Goal: Task Accomplishment & Management: Complete application form

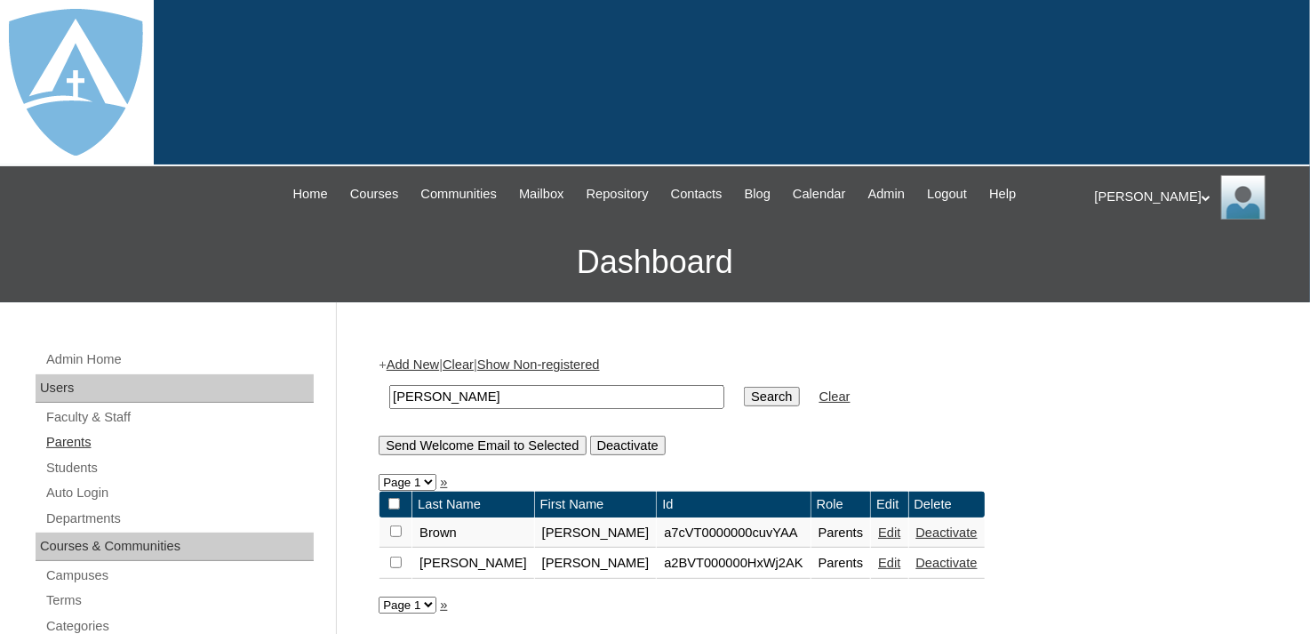
click at [64, 434] on link "Parents" at bounding box center [178, 442] width 269 height 22
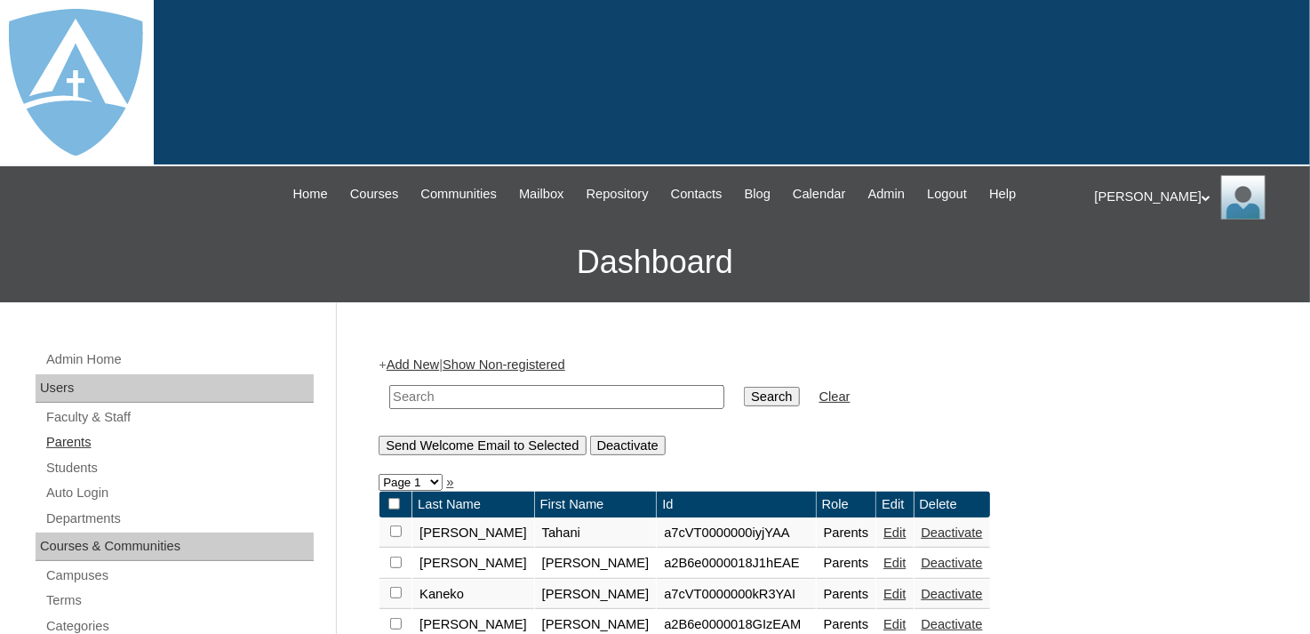
click at [55, 440] on link "Parents" at bounding box center [178, 442] width 269 height 22
click at [427, 391] on input "text" at bounding box center [556, 397] width 335 height 24
type input "speede"
click at [744, 395] on input "Search" at bounding box center [771, 397] width 55 height 20
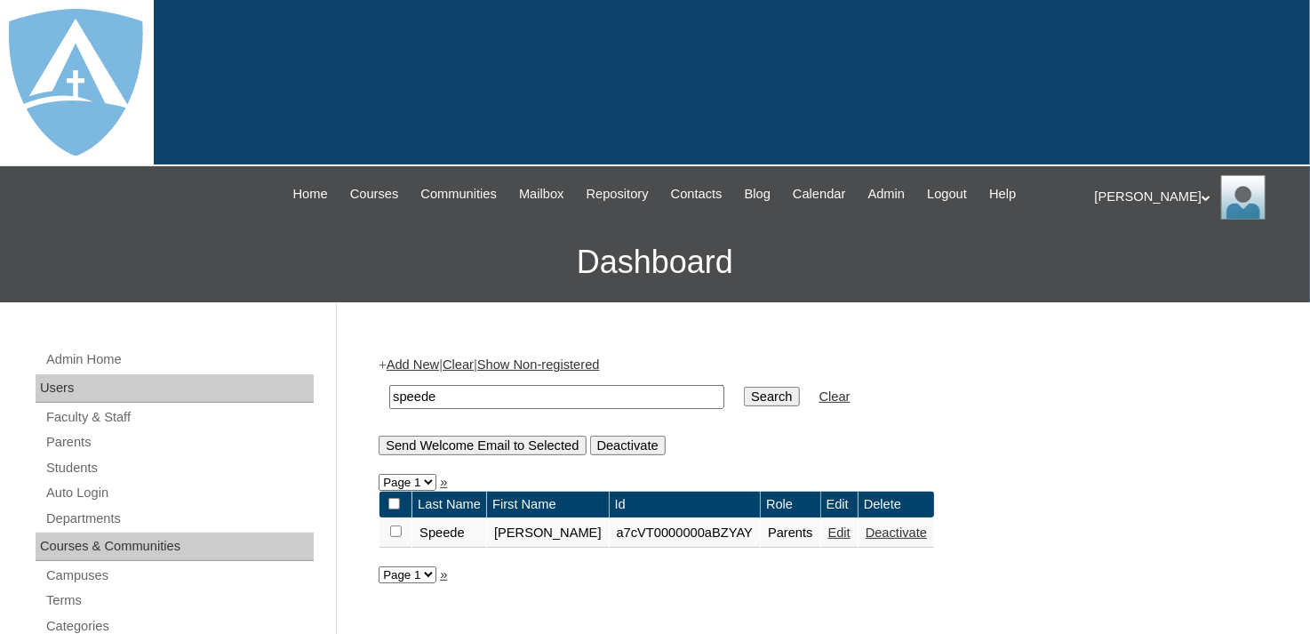
click at [447, 531] on td "Speede" at bounding box center [449, 533] width 74 height 30
click at [70, 461] on link "Students" at bounding box center [178, 468] width 269 height 22
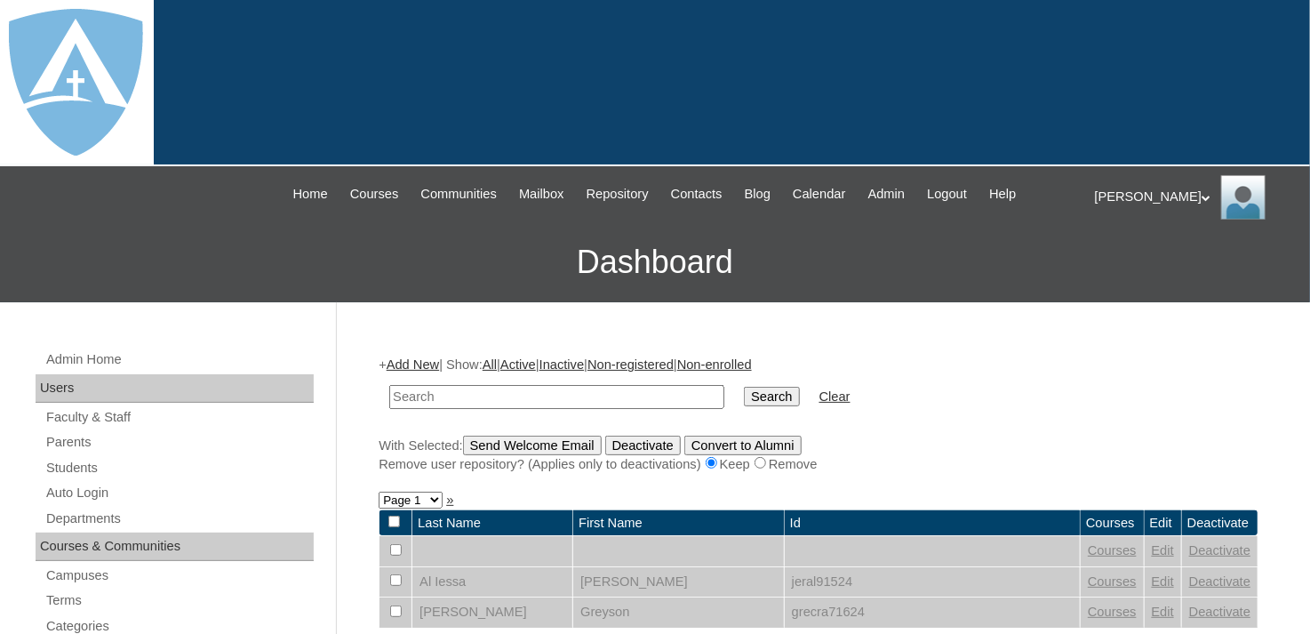
click at [438, 389] on input "text" at bounding box center [556, 397] width 335 height 24
click at [467, 396] on input "text" at bounding box center [556, 397] width 335 height 24
type input "christopher"
click at [744, 393] on input "Search" at bounding box center [771, 397] width 55 height 20
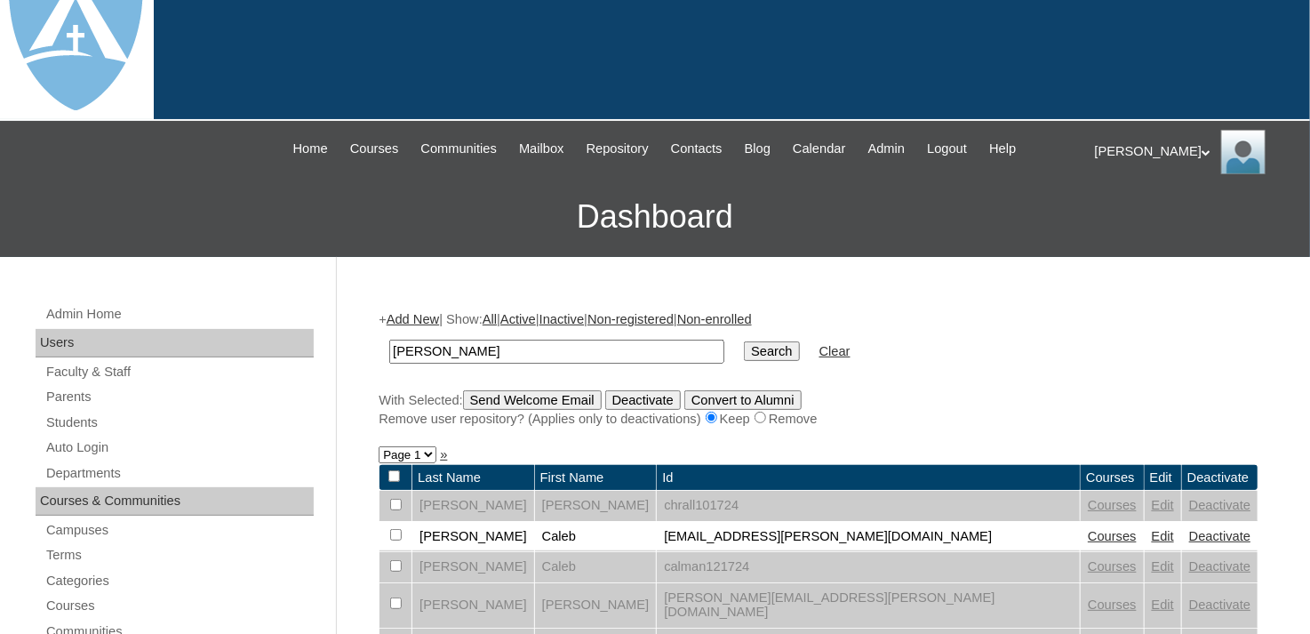
scroll to position [89, 0]
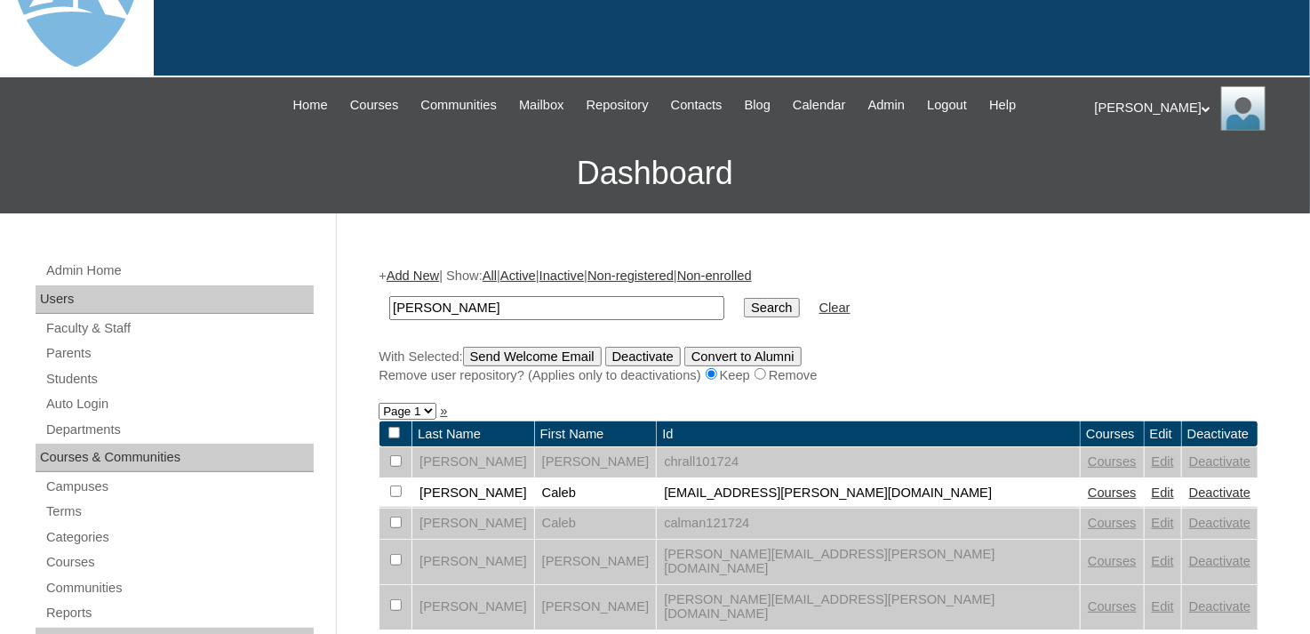
drag, startPoint x: 477, startPoint y: 302, endPoint x: 380, endPoint y: 302, distance: 96.9
click at [380, 302] on td "[PERSON_NAME]" at bounding box center [556, 308] width 353 height 42
click at [76, 376] on link "Students" at bounding box center [178, 379] width 269 height 22
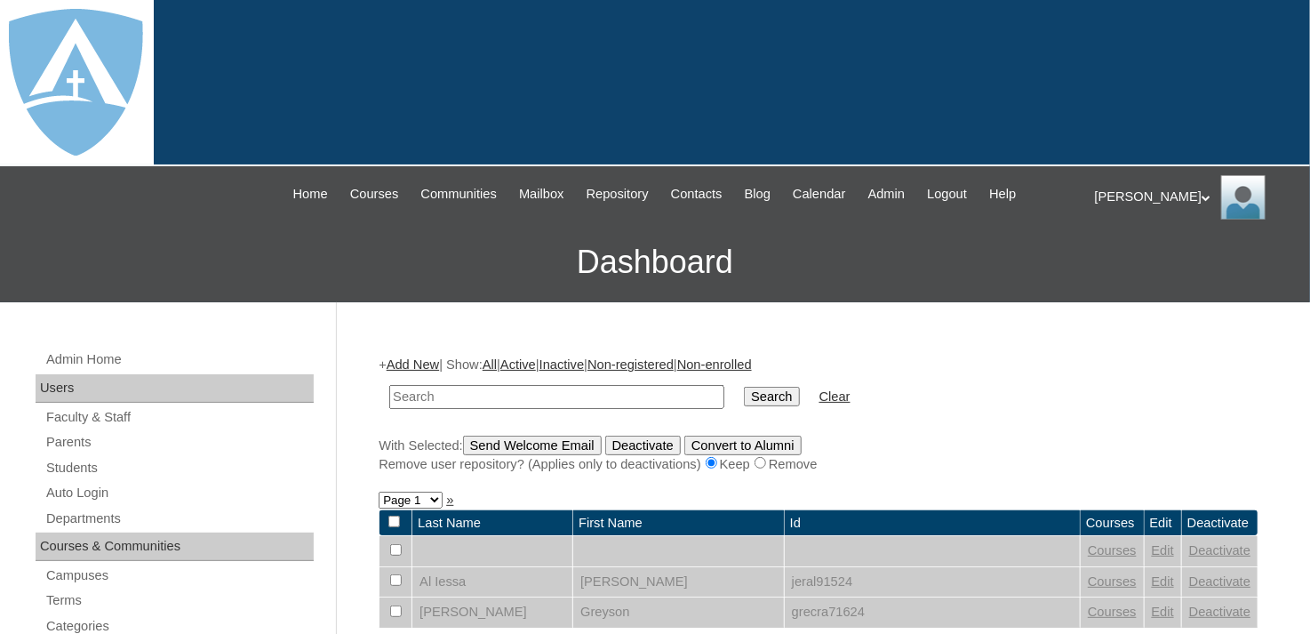
click at [429, 362] on link "Add New" at bounding box center [413, 364] width 52 height 14
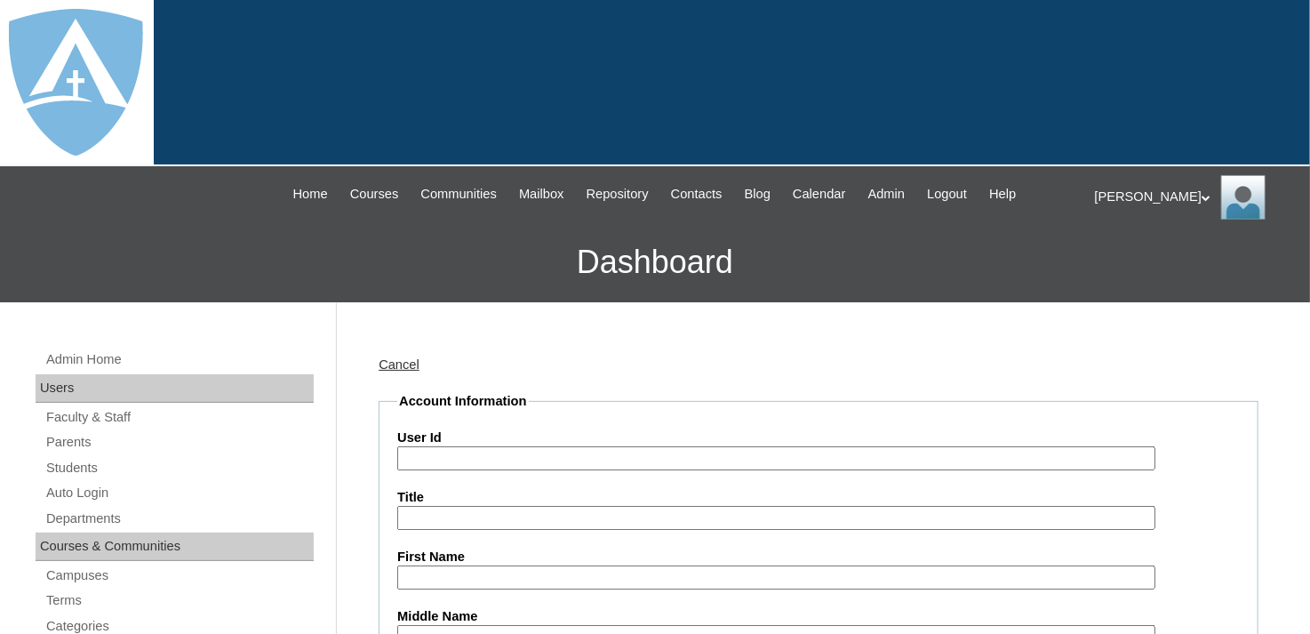
type input "tlambert"
click at [468, 454] on input "User Id" at bounding box center [776, 458] width 758 height 24
paste input "a7cVT0000000LMD"
click at [403, 456] on input "a7cVT0000000LMD" at bounding box center [776, 458] width 758 height 24
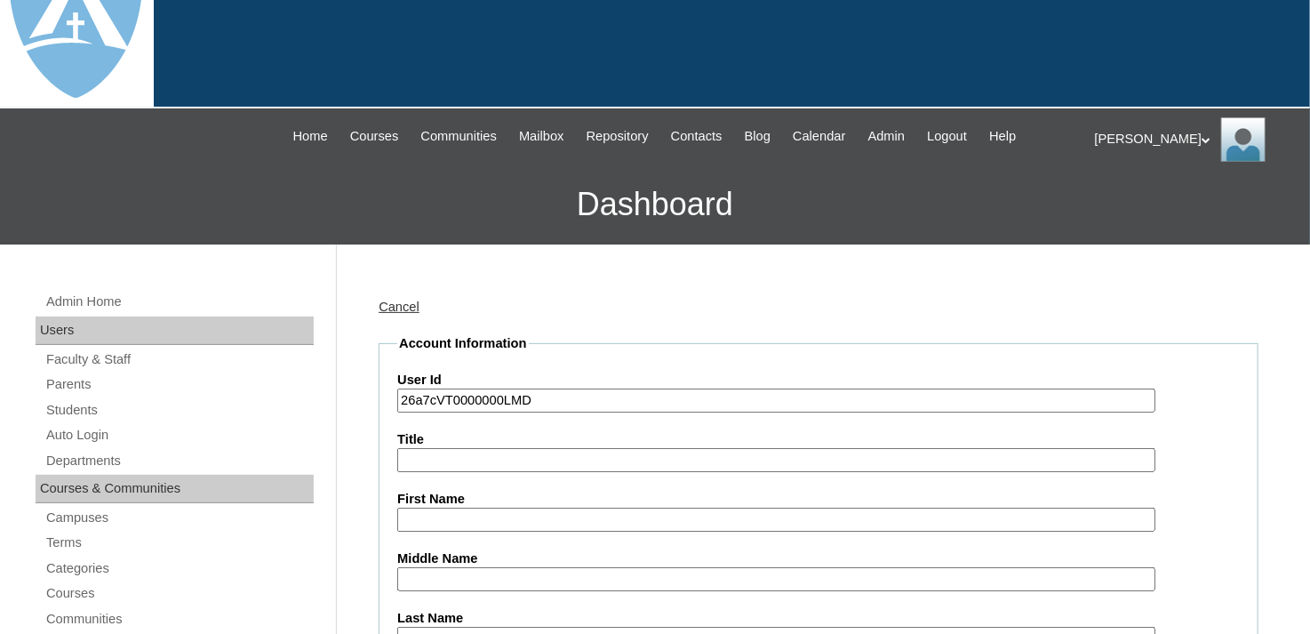
scroll to position [89, 0]
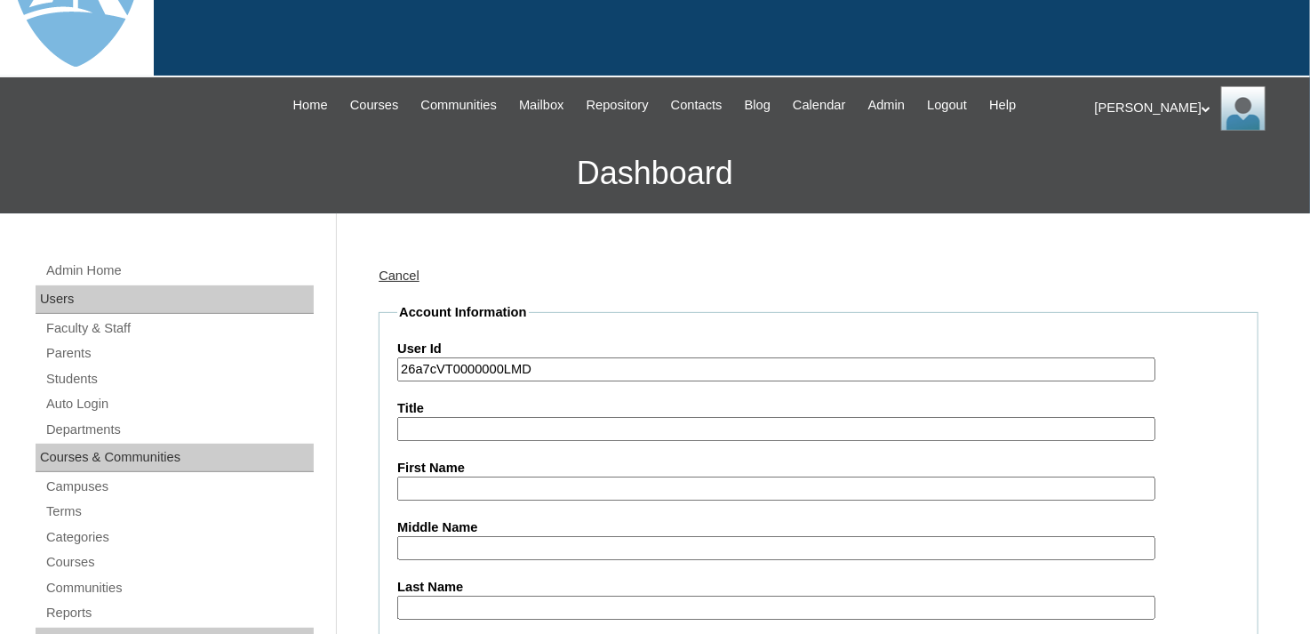
type input "26a7cVT0000000LMD"
click at [455, 487] on input "First Name" at bounding box center [776, 488] width 758 height 24
click at [411, 411] on label "Title" at bounding box center [818, 408] width 842 height 19
click at [411, 417] on input "Title" at bounding box center [776, 429] width 758 height 24
click at [418, 429] on input "Title" at bounding box center [776, 429] width 758 height 24
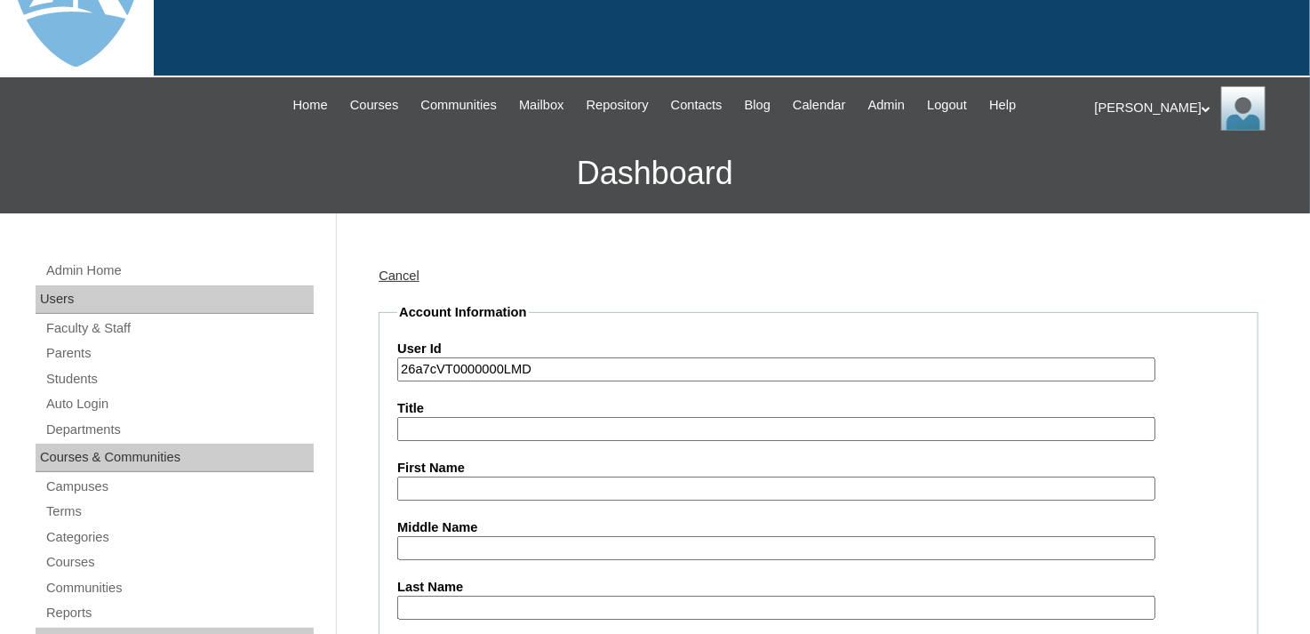
click at [420, 477] on input "First Name" at bounding box center [776, 488] width 758 height 24
paste input "Christopher Wilson"
drag, startPoint x: 475, startPoint y: 486, endPoint x: 562, endPoint y: 489, distance: 87.1
click at [562, 489] on input "Christopher Wilson" at bounding box center [776, 488] width 758 height 24
type input "[PERSON_NAME]"
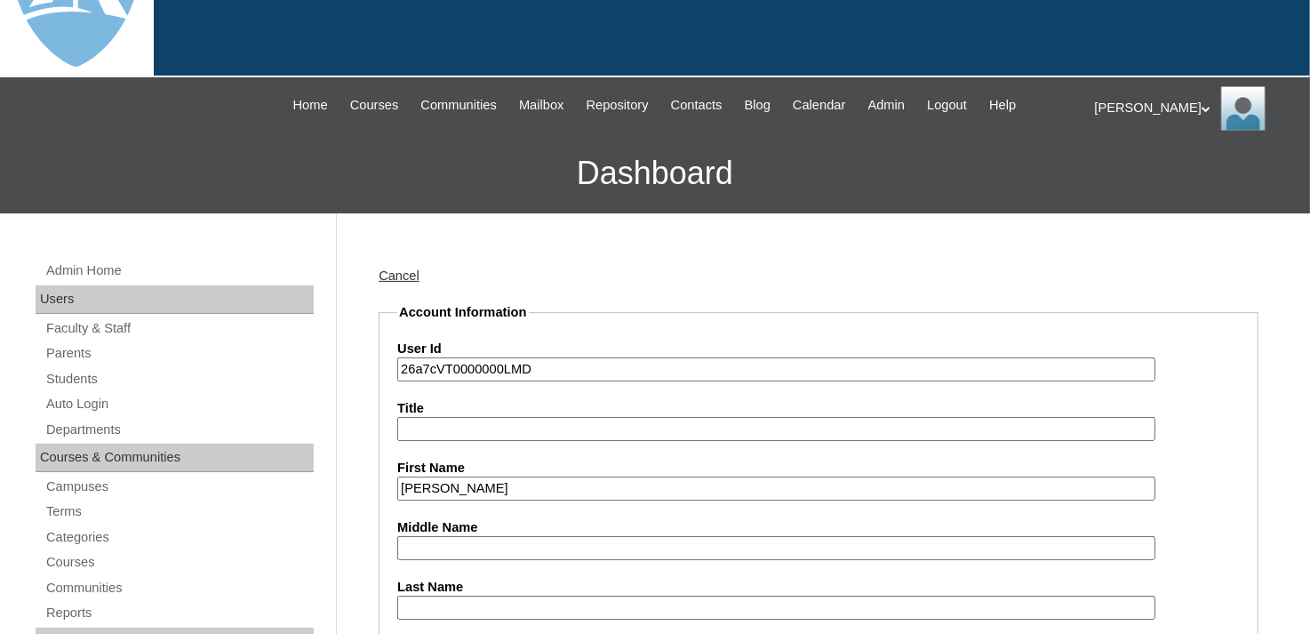
click at [481, 600] on input "Last Name" at bounding box center [776, 607] width 758 height 24
paste input "[PERSON_NAME]"
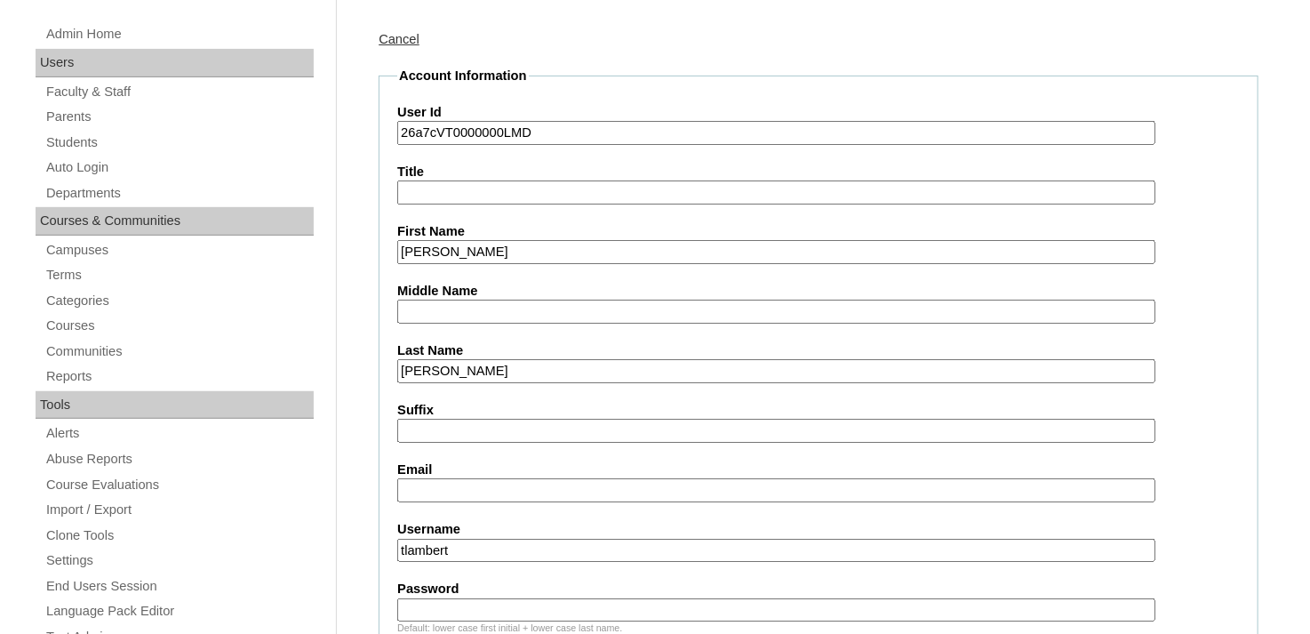
scroll to position [355, 0]
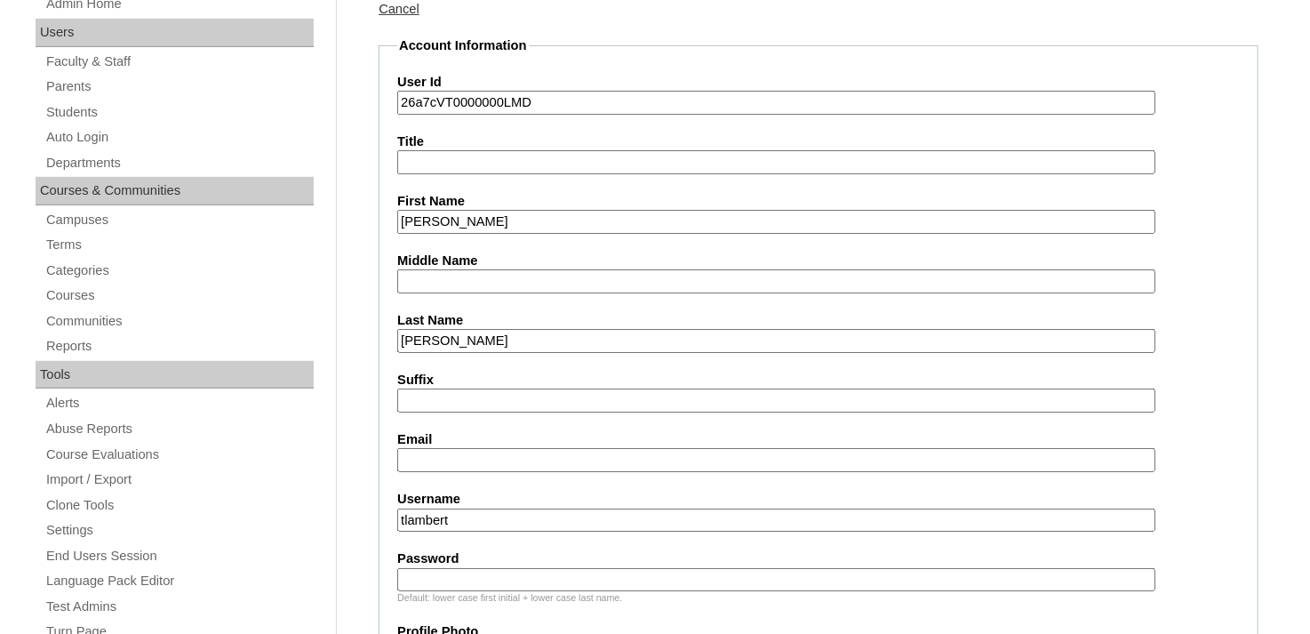
type input "[PERSON_NAME]"
click at [459, 453] on input "Email" at bounding box center [776, 460] width 758 height 24
click at [420, 457] on input "Email" at bounding box center [776, 460] width 758 height 24
paste input "christopher.wilson.06@enlightiumstudent.com"
type input "christopher.wilson.06@enlightiumstudent.com"
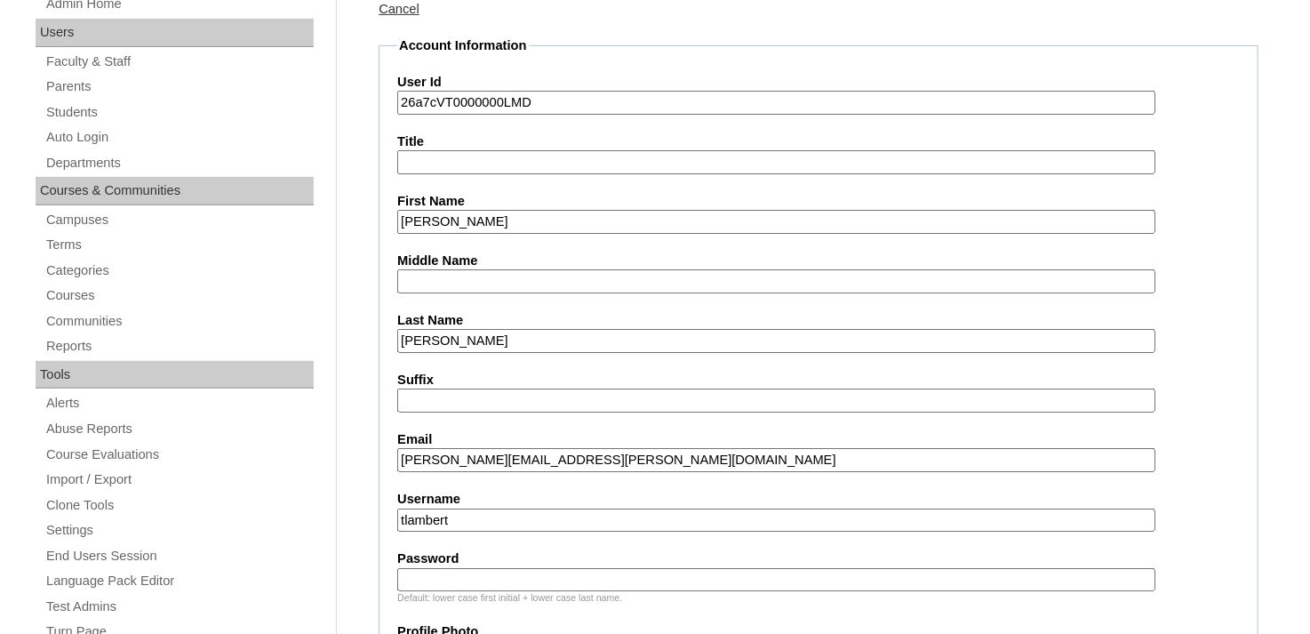
drag, startPoint x: 467, startPoint y: 513, endPoint x: 385, endPoint y: 527, distance: 83.9
paste input "christopher.wilson.06@enlightiumstudent.com"
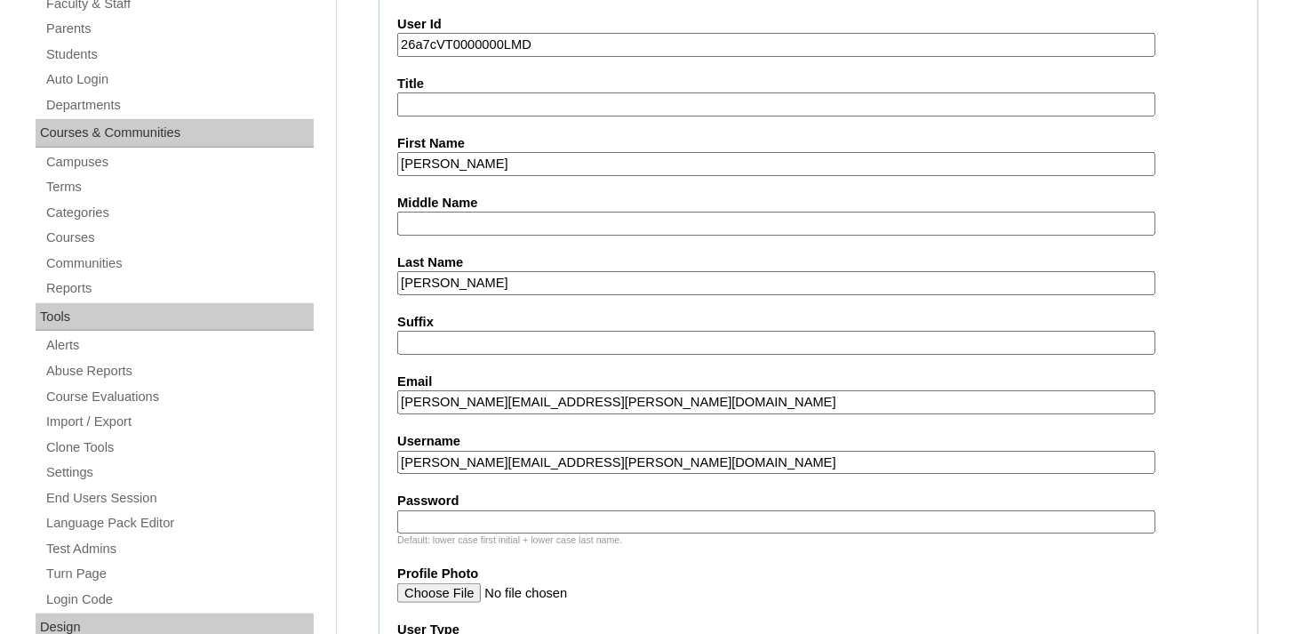
scroll to position [444, 0]
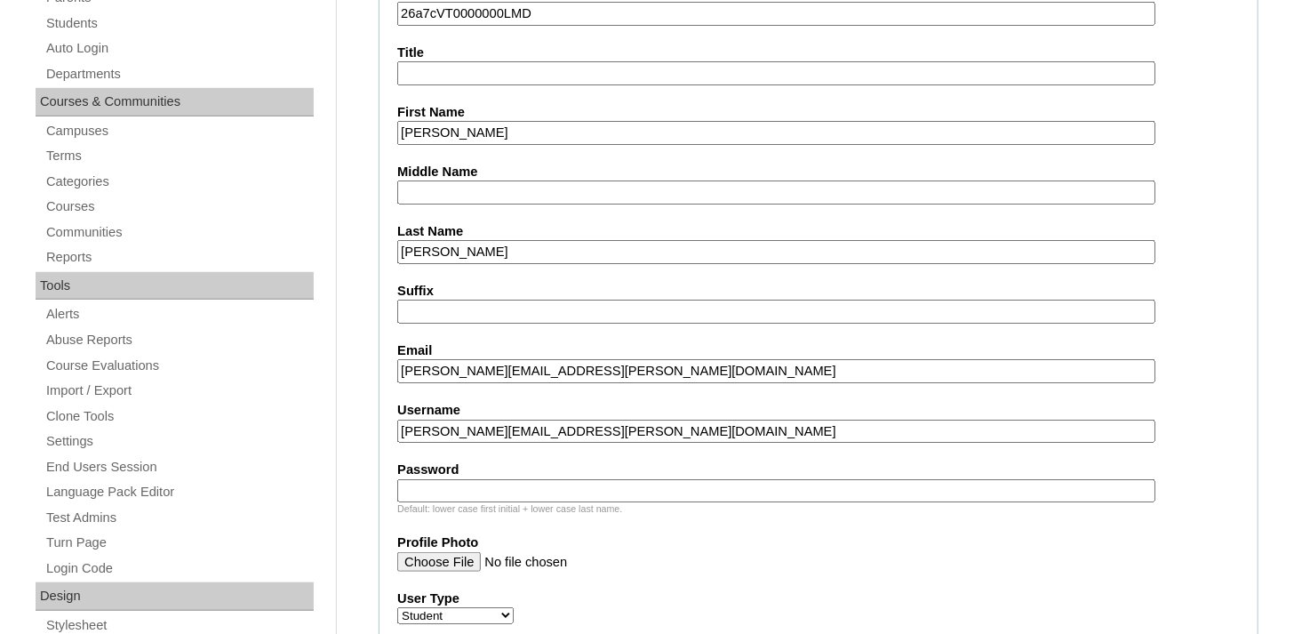
type input "christopher.wilson.06@enlightiumstudent.com"
click at [466, 479] on input "Password" at bounding box center [776, 491] width 758 height 24
paste input "christopher.wilson.06@enlightiumstudent.com"
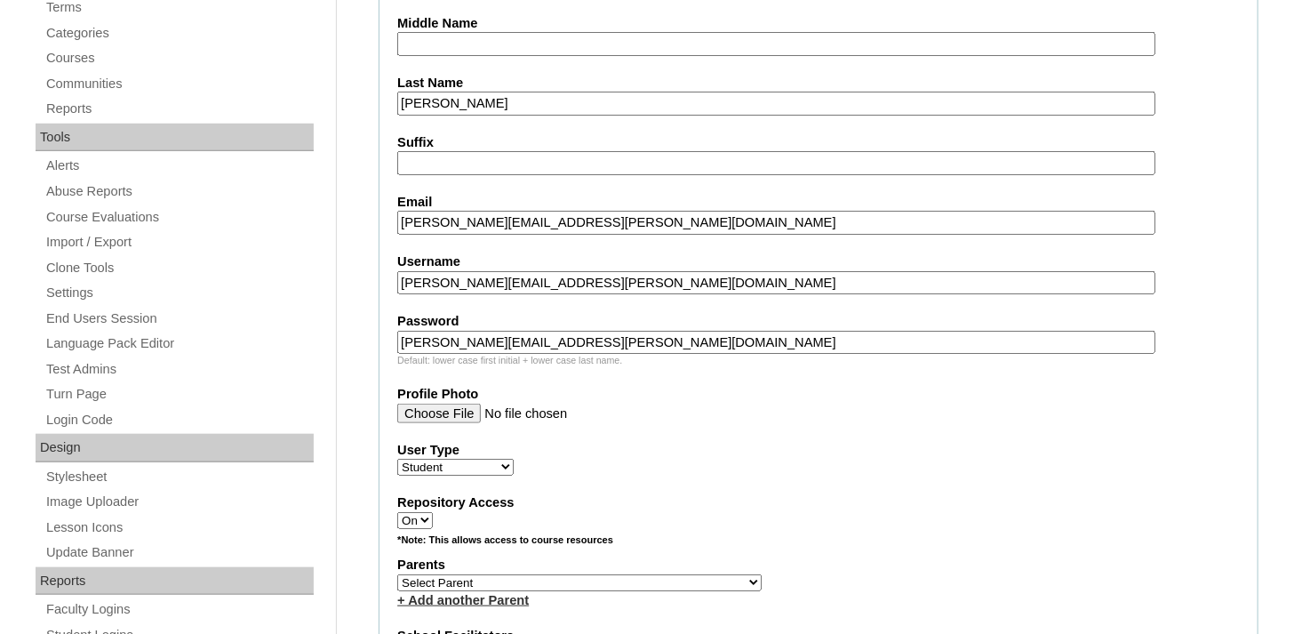
scroll to position [622, 0]
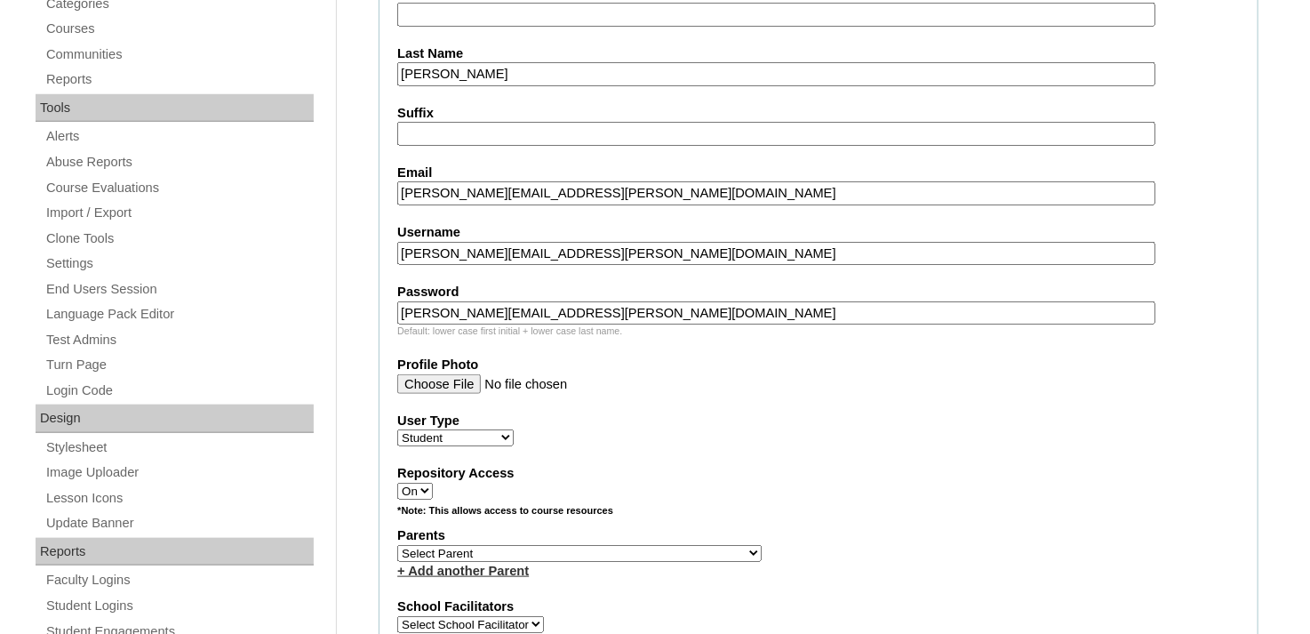
type input "christopher.wilson.06@enlightiumstudent.com"
click at [511, 545] on select "Select Parent Abbas, Tahani Garcia, Rosa Kaneko, Chad Labourdette, Jessica Nich…" at bounding box center [579, 553] width 364 height 17
select select "100914"
click at [397, 545] on select "Select Parent Abbas, Tahani Garcia, Rosa Kaneko, Chad Labourdette, Jessica Nich…" at bounding box center [579, 553] width 364 height 17
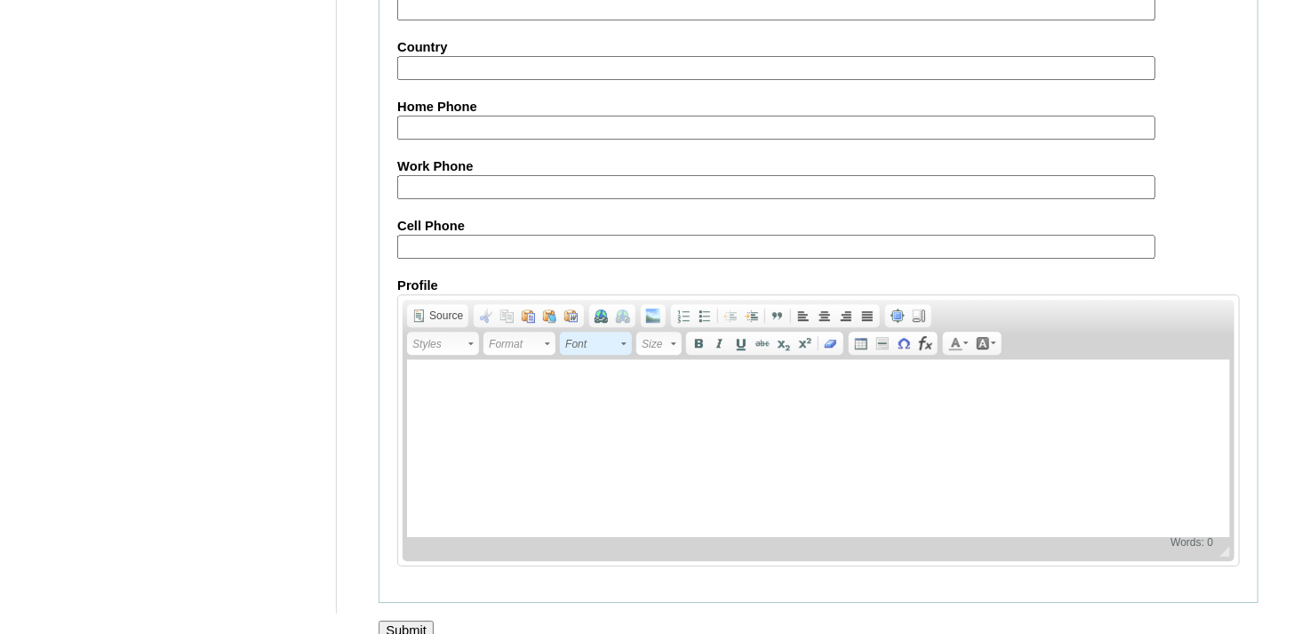
scroll to position [2147, 0]
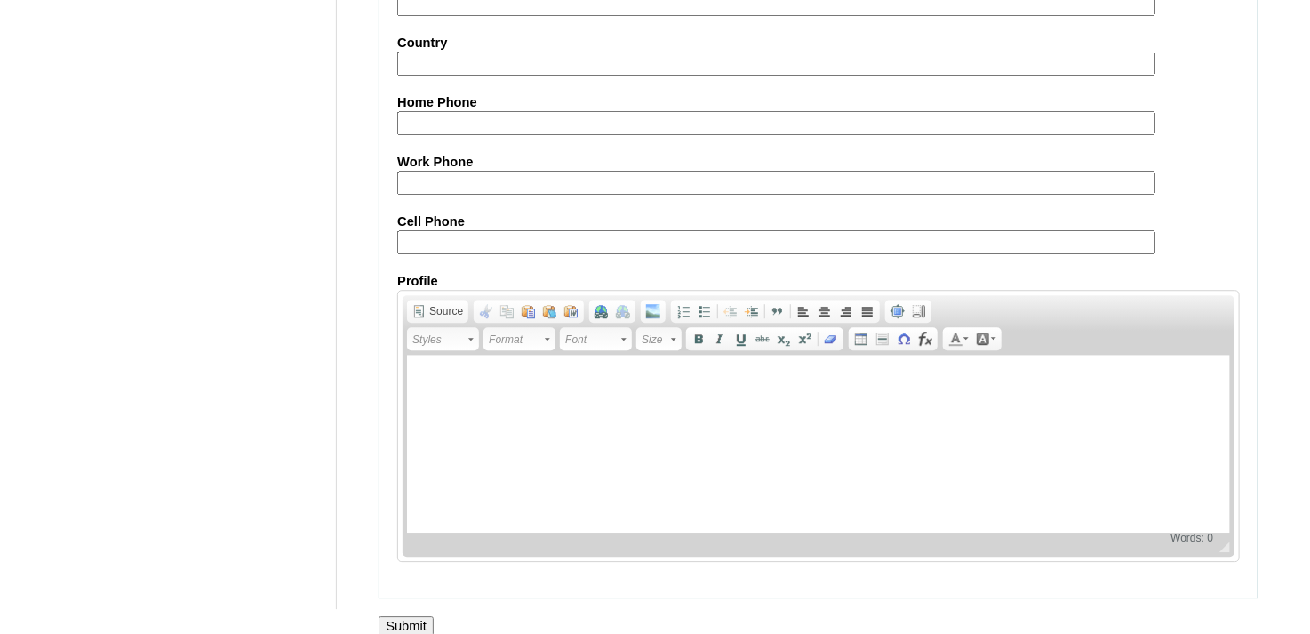
drag, startPoint x: 383, startPoint y: 609, endPoint x: 394, endPoint y: 584, distance: 27.1
click at [383, 616] on input "Submit" at bounding box center [406, 626] width 55 height 20
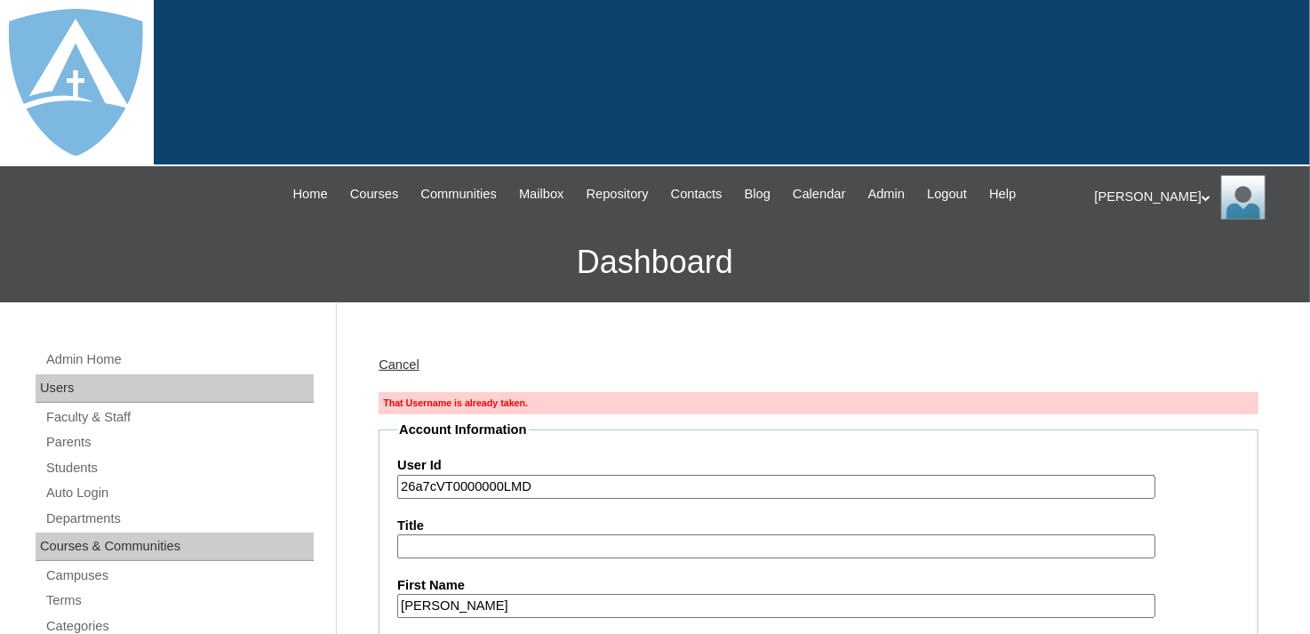
type input "tlambert"
click at [399, 363] on link "Cancel" at bounding box center [399, 364] width 41 height 14
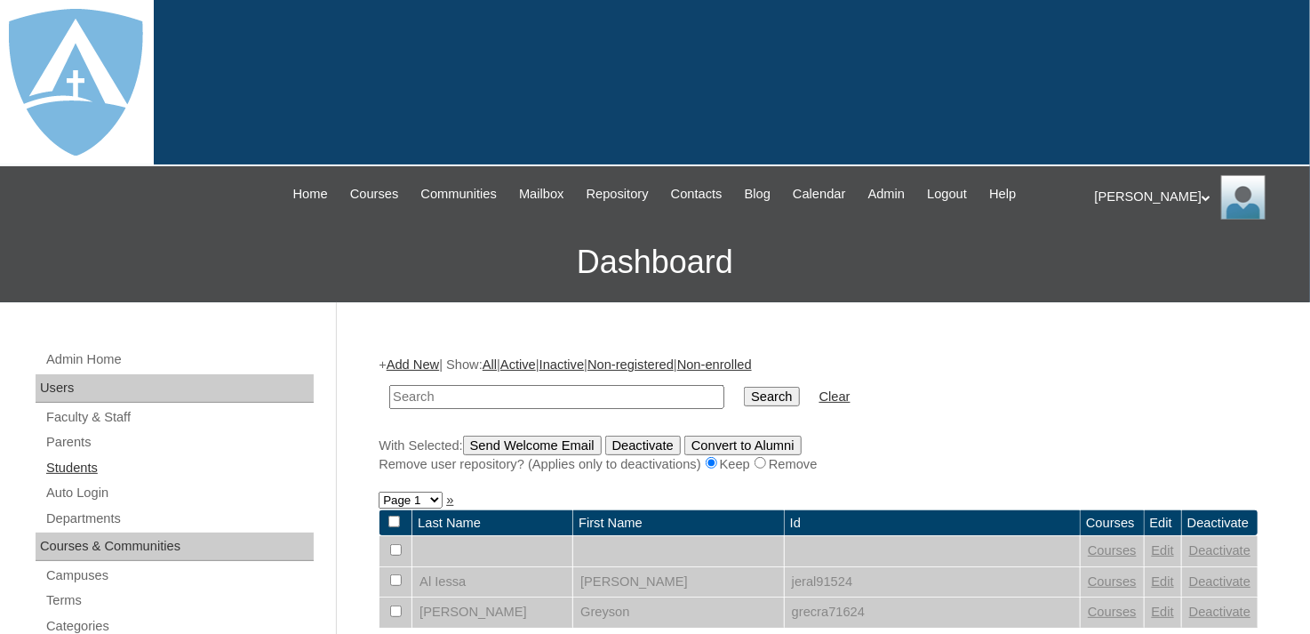
click at [89, 463] on link "Students" at bounding box center [178, 468] width 269 height 22
click at [441, 395] on input "text" at bounding box center [556, 397] width 335 height 24
type input "[PERSON_NAME]"
click at [744, 387] on input "Search" at bounding box center [771, 397] width 55 height 20
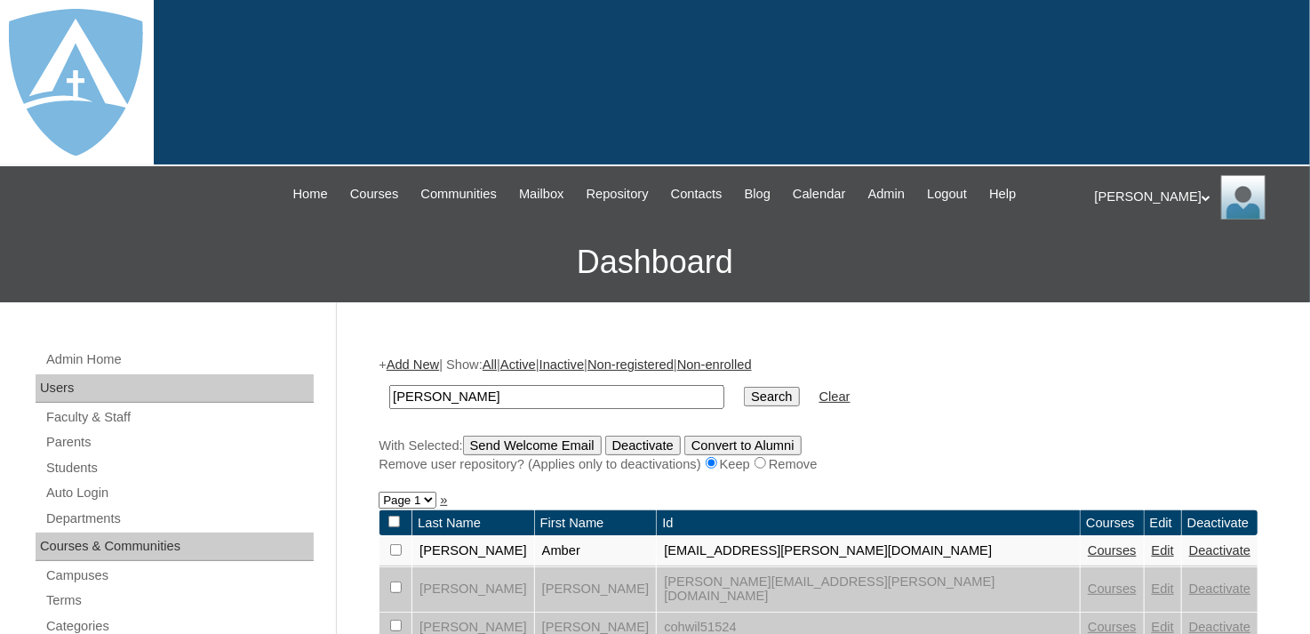
click at [536, 365] on link "Active" at bounding box center [518, 364] width 36 height 14
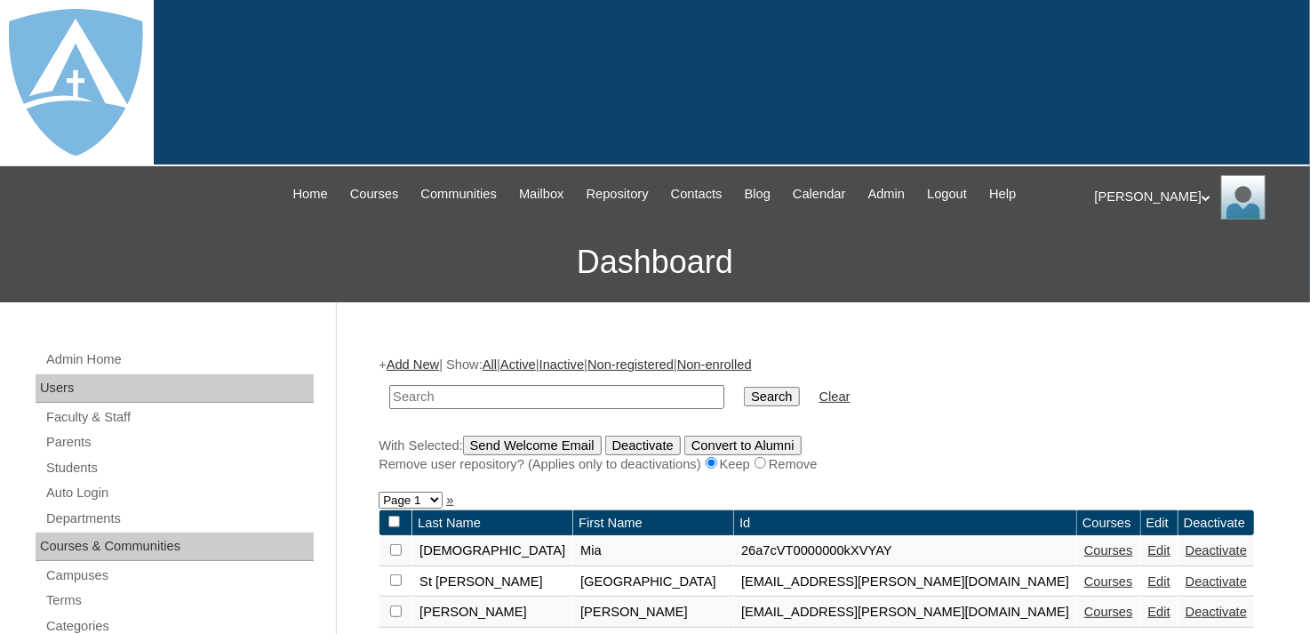
click at [536, 394] on input "text" at bounding box center [556, 397] width 335 height 24
type input "[PERSON_NAME]"
click at [744, 387] on input "Search" at bounding box center [771, 397] width 55 height 20
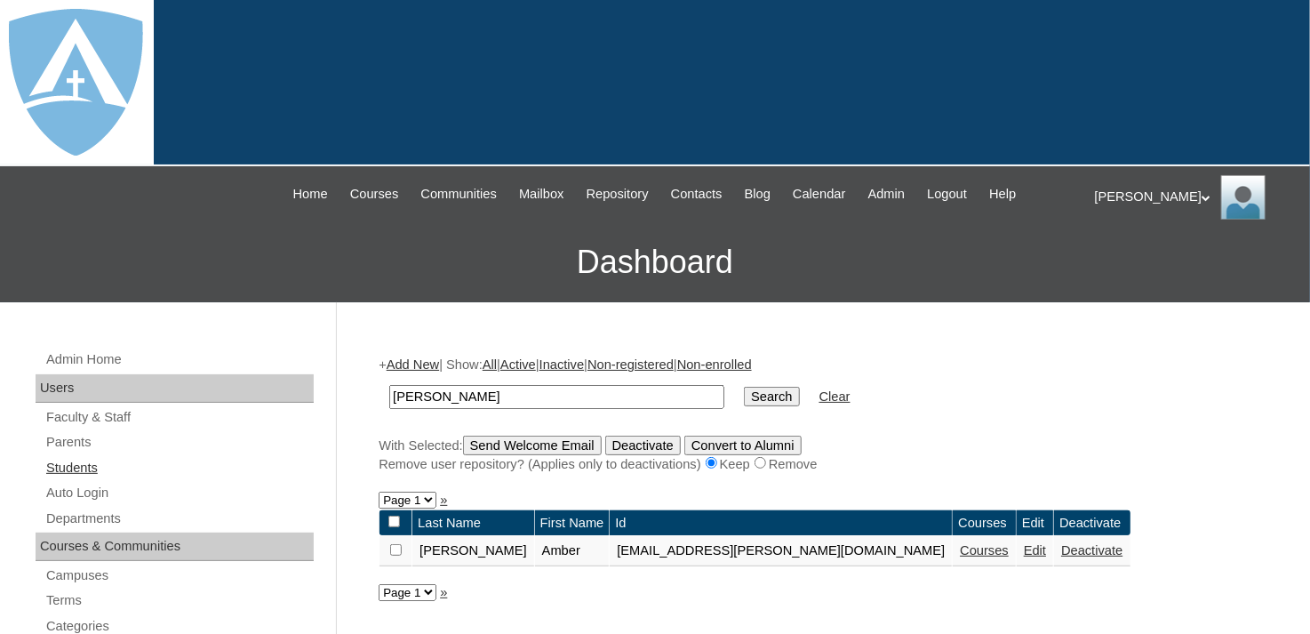
click at [81, 465] on link "Students" at bounding box center [178, 468] width 269 height 22
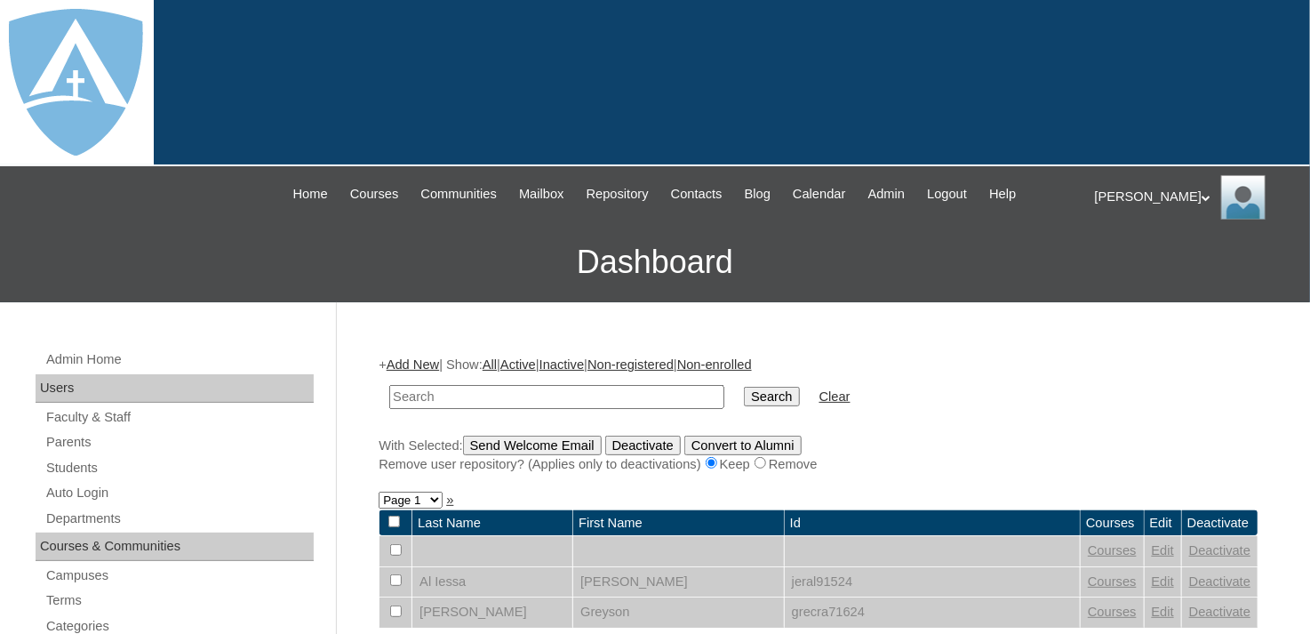
click at [428, 357] on link "Add New" at bounding box center [413, 364] width 52 height 14
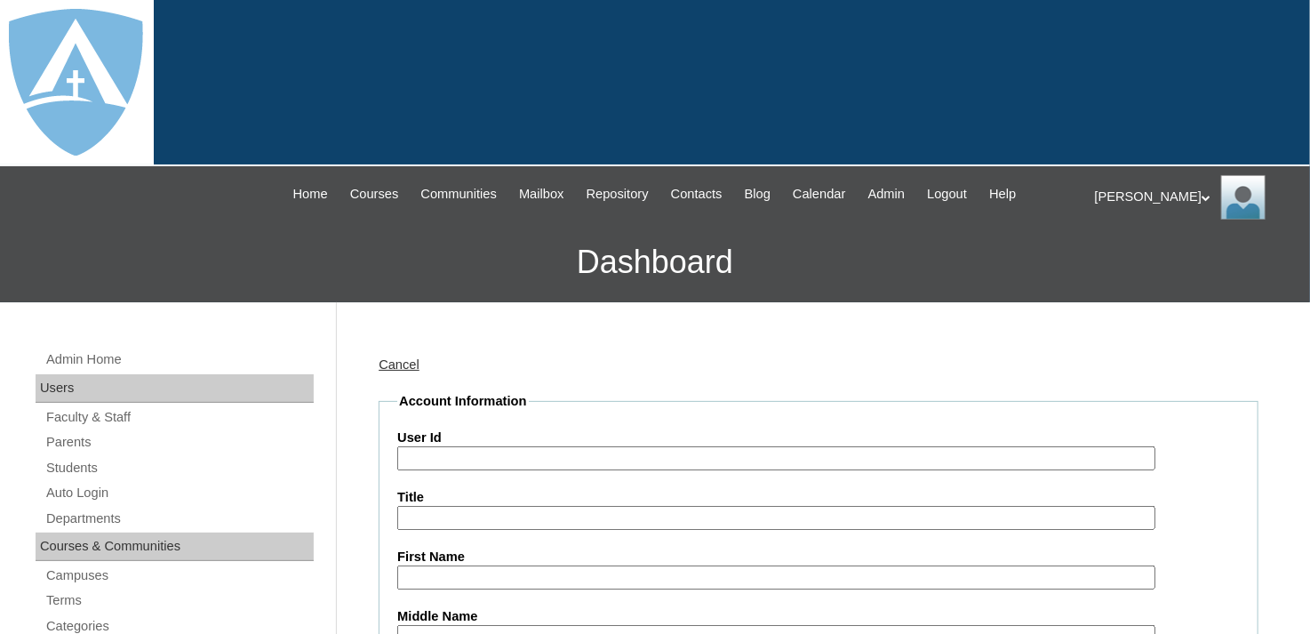
type input "tlambert"
click at [539, 452] on input "User Id" at bounding box center [776, 458] width 758 height 24
drag, startPoint x: 538, startPoint y: 452, endPoint x: 579, endPoint y: 448, distance: 41.1
click at [494, 459] on input "User Id" at bounding box center [776, 458] width 758 height 24
click at [418, 459] on input "User Id" at bounding box center [776, 458] width 758 height 24
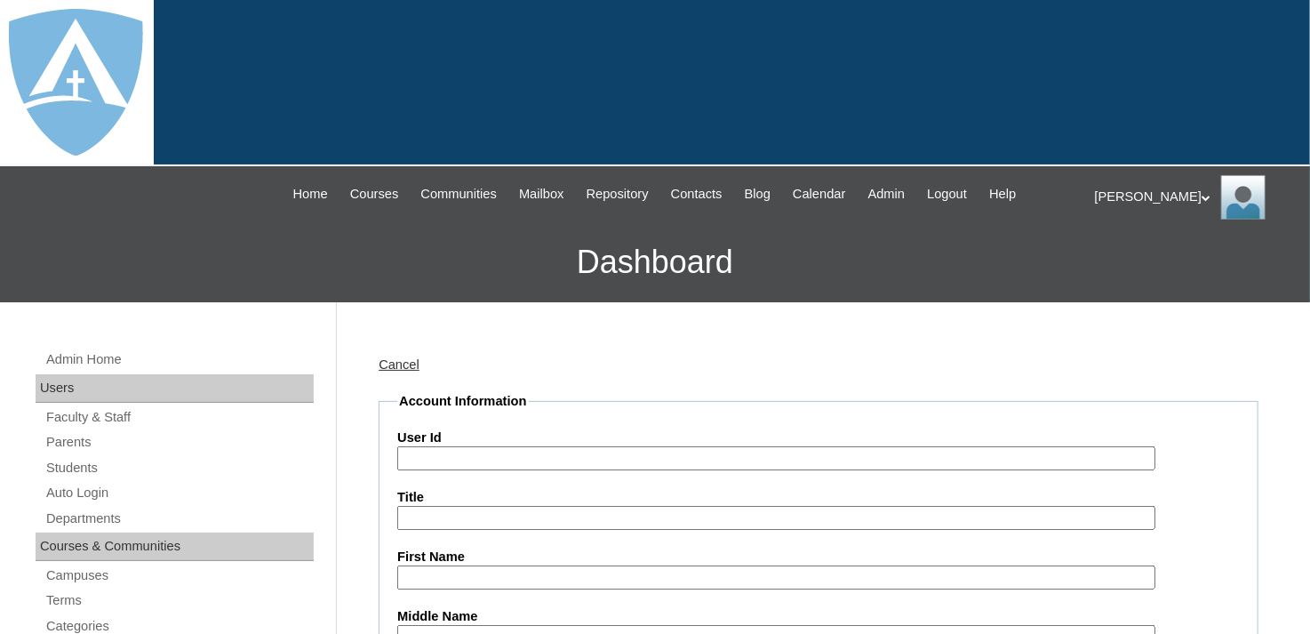
paste input "christopher.wilson.06@enlightiumstudent.com"
click at [402, 453] on input "christopher.wilson.06@enlightiumstudent.com" at bounding box center [776, 458] width 758 height 24
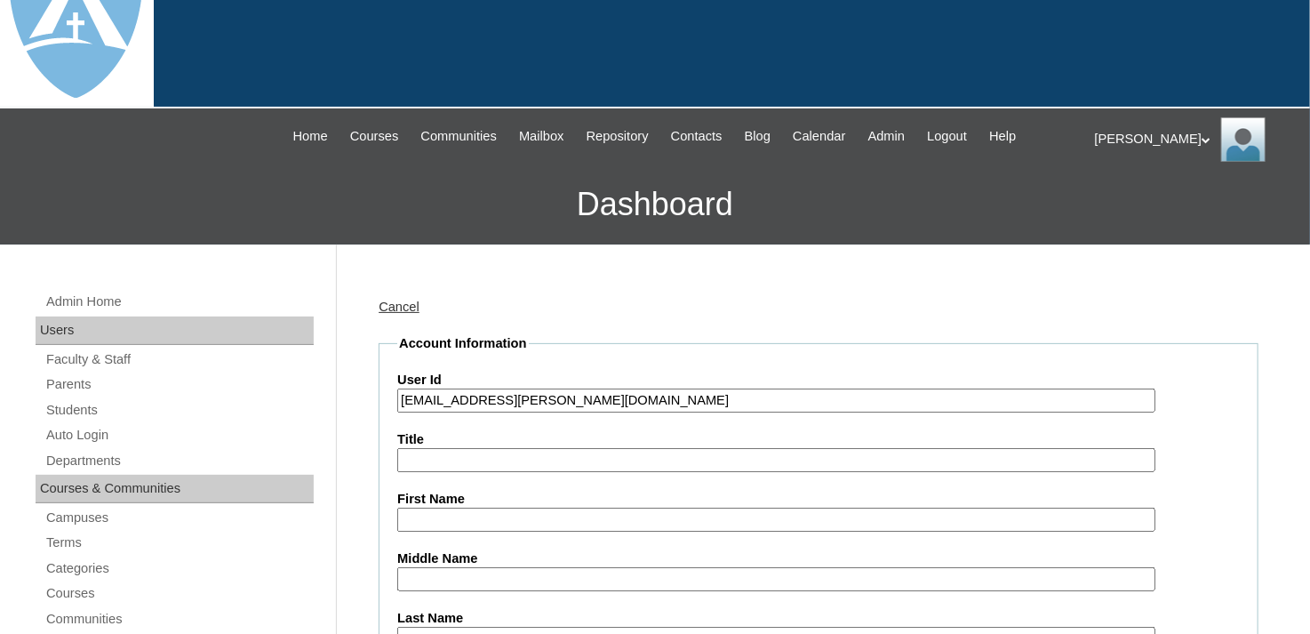
scroll to position [89, 0]
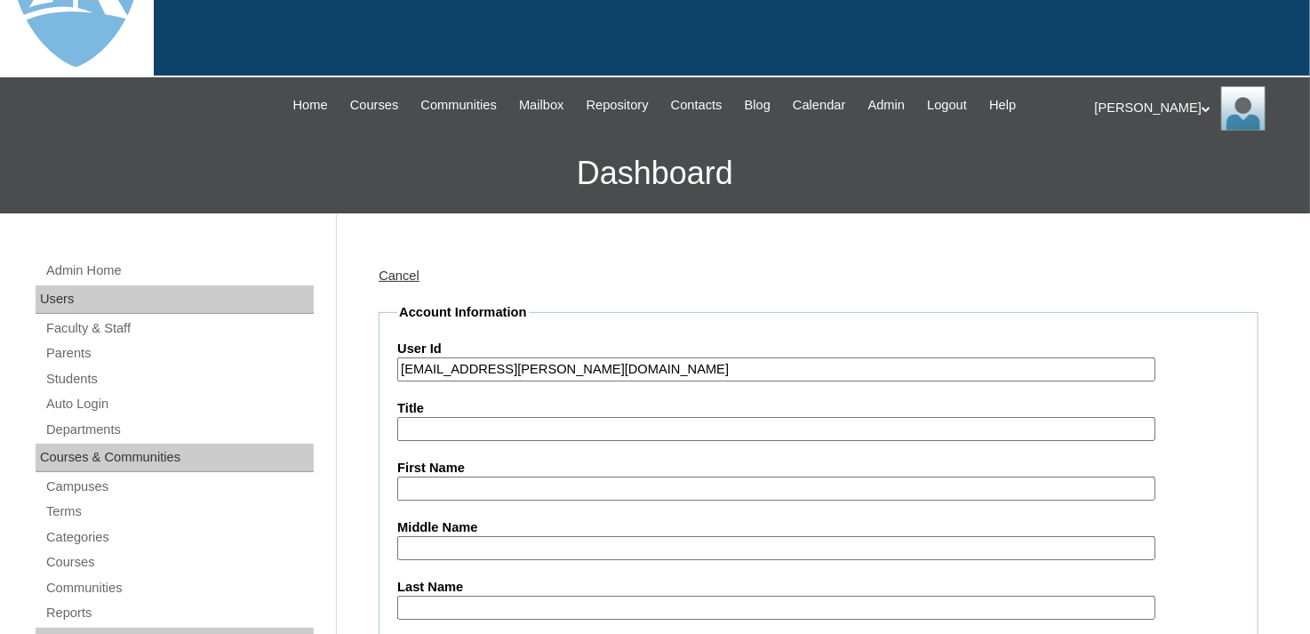
type input "26christopher.wilson.06@enlightiumstudent.com"
click at [474, 487] on input "First Name" at bounding box center [776, 488] width 758 height 24
click at [419, 483] on input "First Name" at bounding box center [776, 488] width 758 height 24
paste input "Christopher Wilson"
drag, startPoint x: 475, startPoint y: 483, endPoint x: 551, endPoint y: 483, distance: 76.4
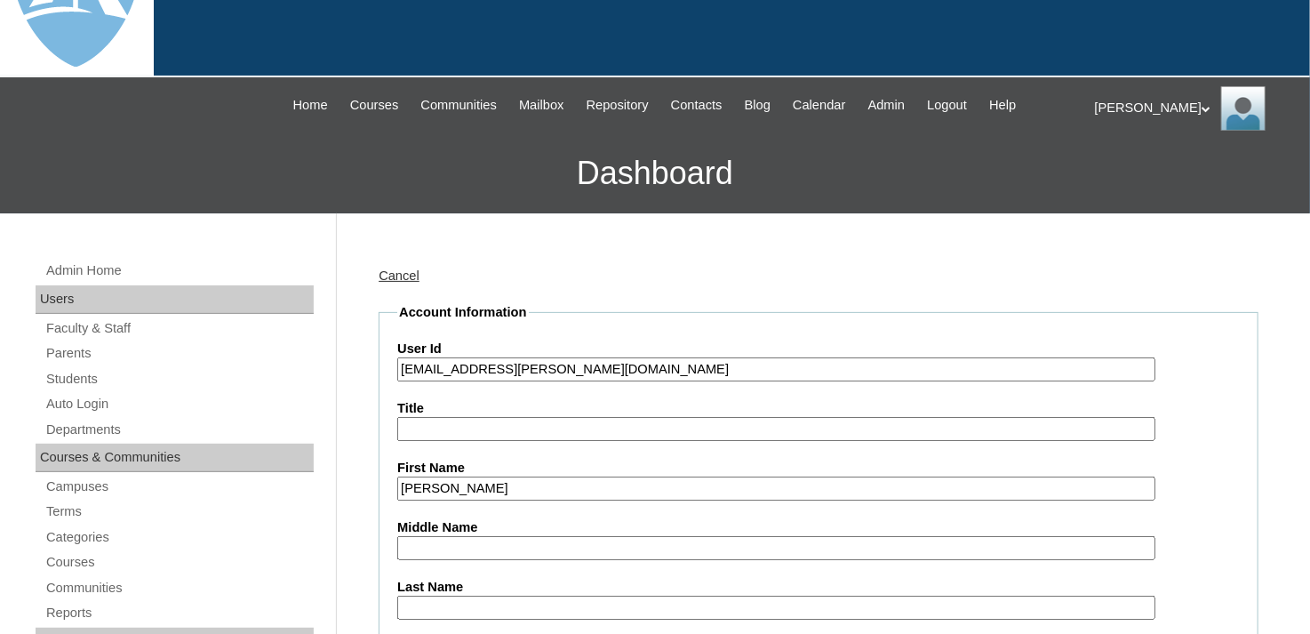
click at [551, 483] on input "[PERSON_NAME]" at bounding box center [776, 488] width 758 height 24
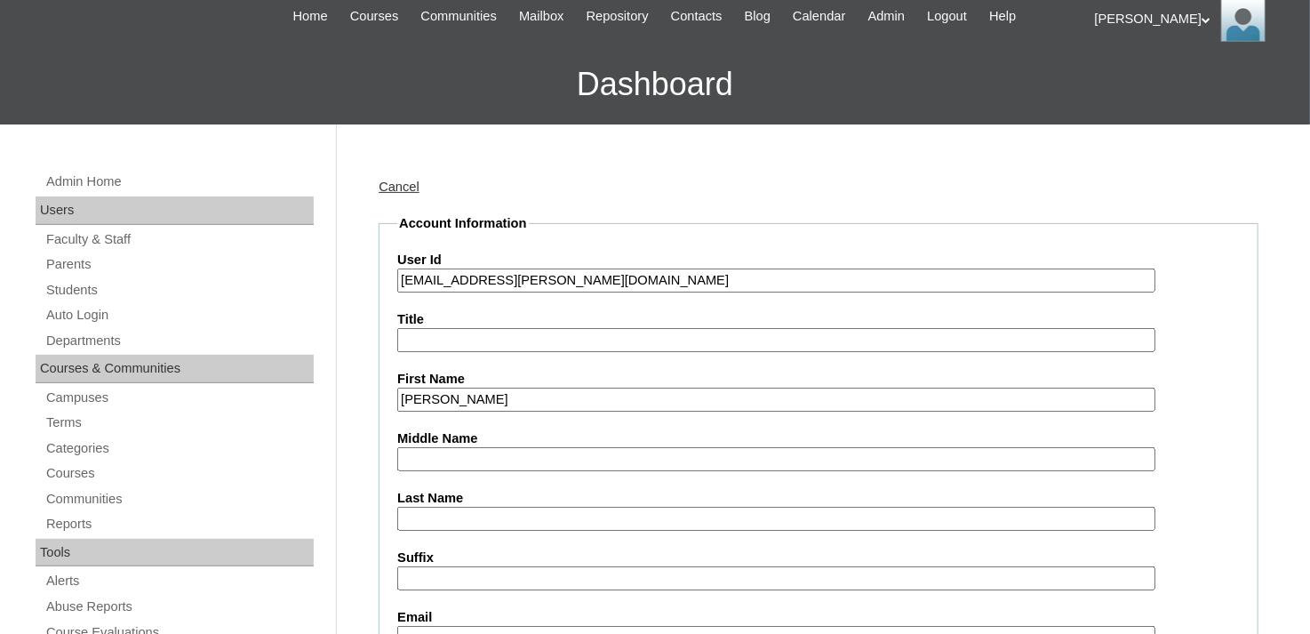
type input "[PERSON_NAME]"
click at [527, 507] on input "Last Name" at bounding box center [776, 519] width 758 height 24
paste input "Wilson"
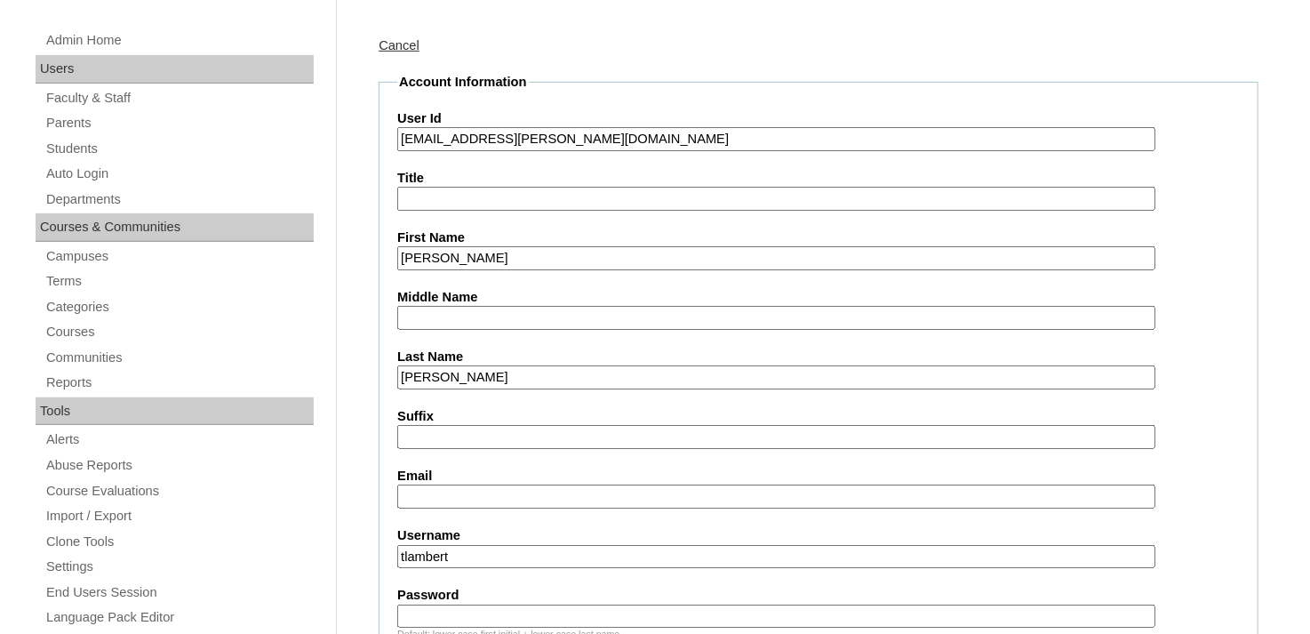
scroll to position [355, 0]
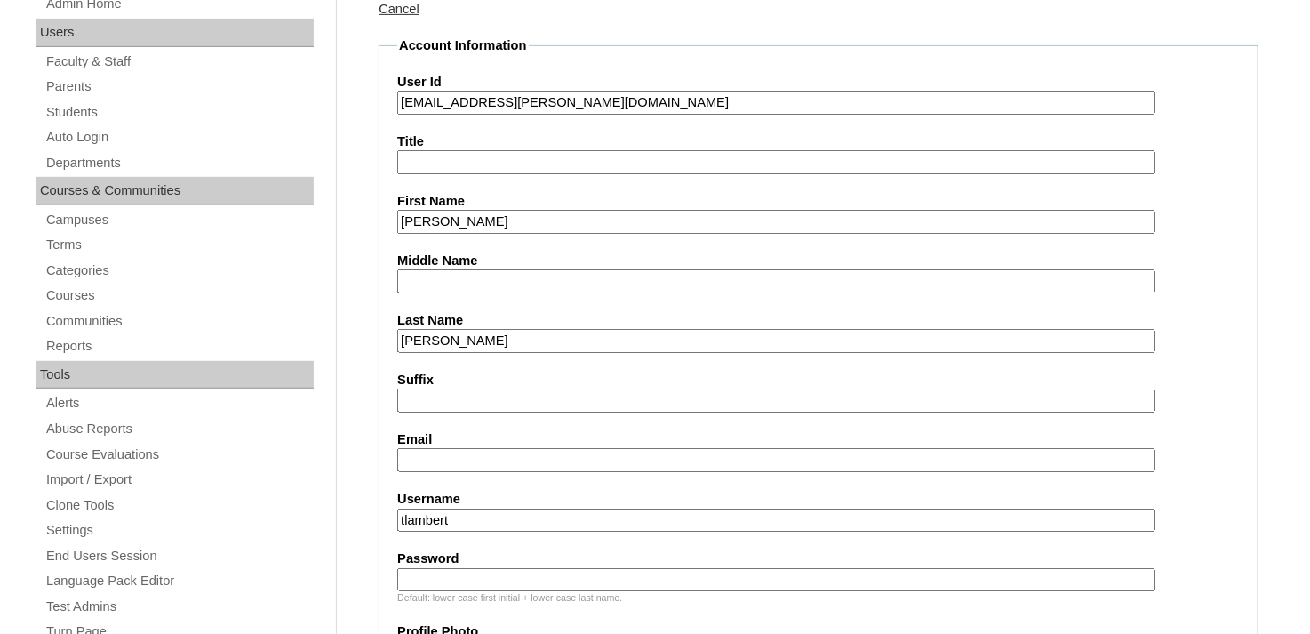
type input "Wilson"
click at [462, 448] on input "Email" at bounding box center [776, 460] width 758 height 24
click at [425, 451] on input "Email" at bounding box center [776, 460] width 758 height 24
paste input "christopher.wilson.06@enlightiumstudent.com"
type input "christopher.wilson.06@enlightiumstudent.com"
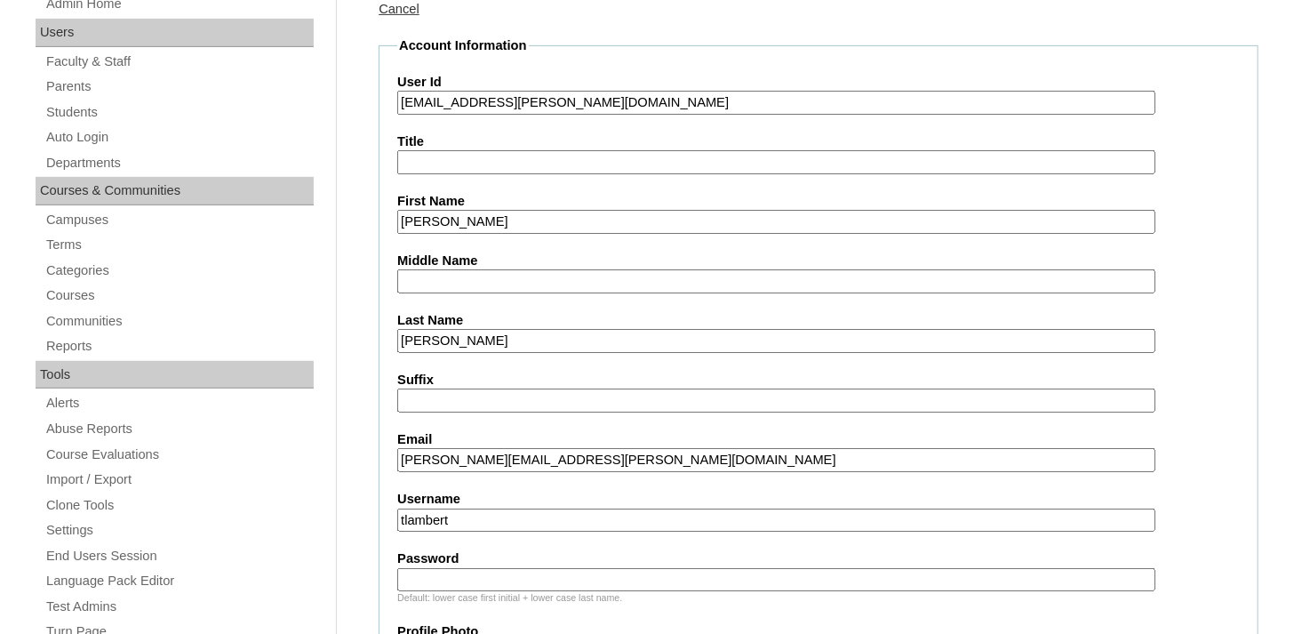
drag, startPoint x: 464, startPoint y: 507, endPoint x: 384, endPoint y: 515, distance: 80.3
paste input "christopher.wilson.06@enlightiumstudent.com"
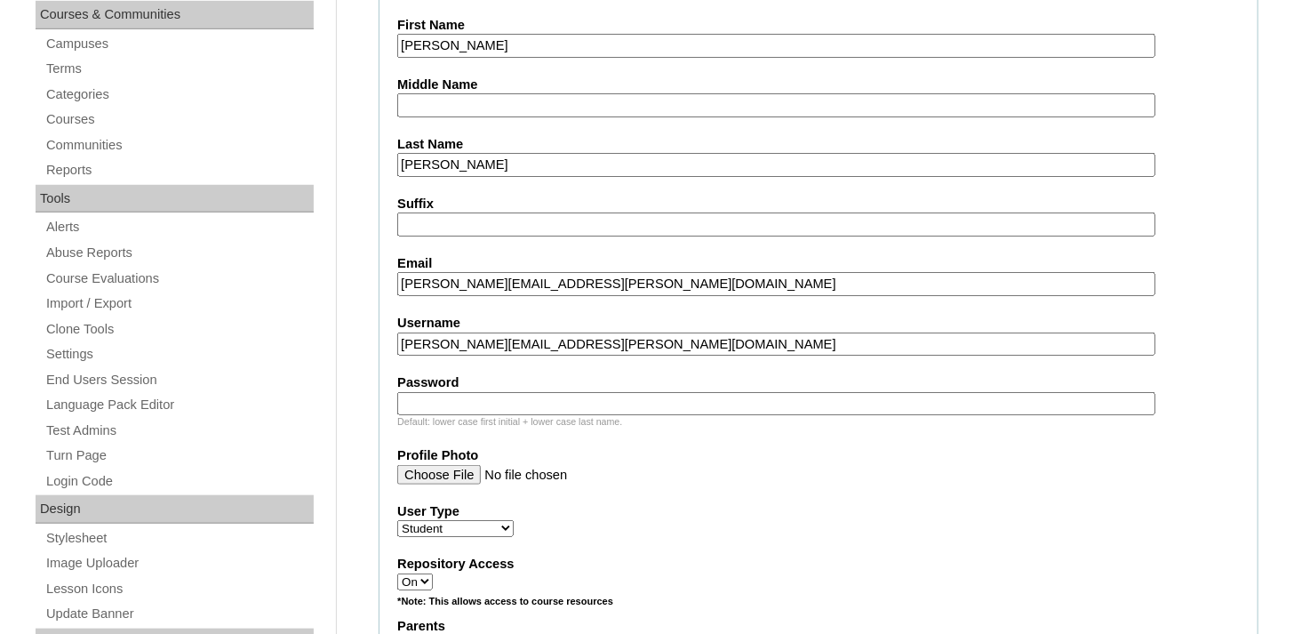
scroll to position [533, 0]
type input "christopher.wilson.06@enlightiumstudent.com"
click at [462, 390] on input "Password" at bounding box center [776, 402] width 758 height 24
paste input "christopher.wilson.06@enlightiumstudent.com"
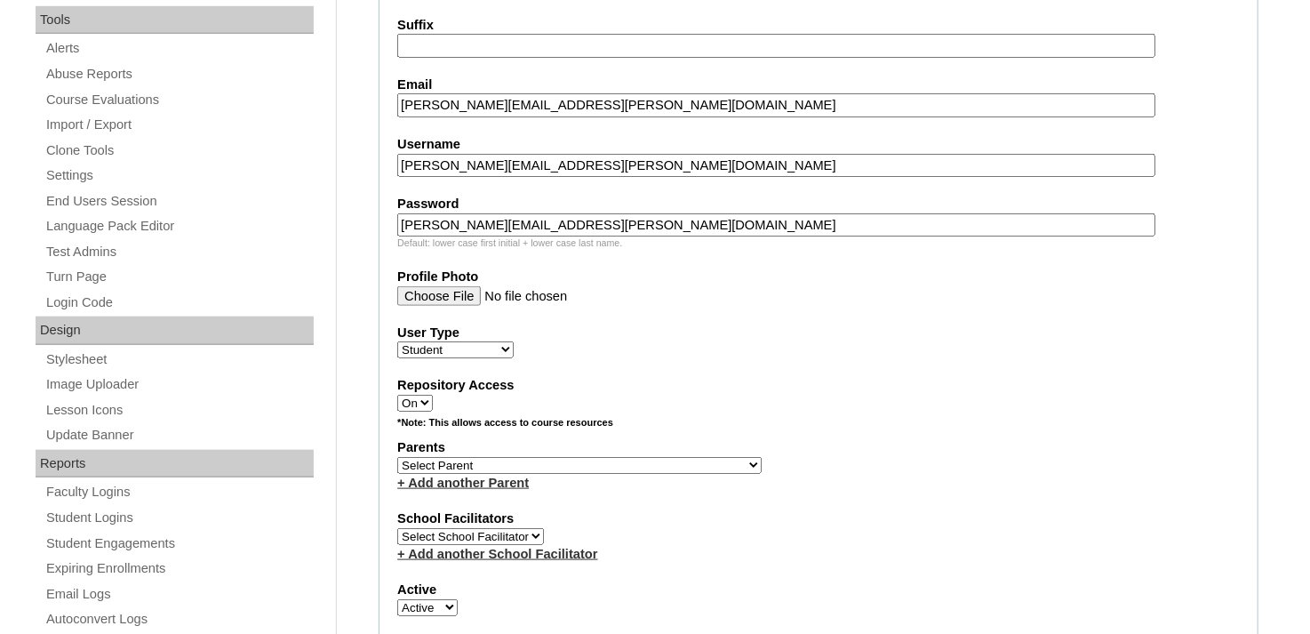
scroll to position [711, 0]
type input "christopher.wilson.06@enlightiumstudent.com"
click at [486, 456] on select "Select Parent Abbas, Tahani Garcia, Rosa Kaneko, Chad Labourdette, Jessica Nich…" at bounding box center [579, 464] width 364 height 17
select select "100914"
click at [397, 456] on select "Select Parent Abbas, Tahani Garcia, Rosa Kaneko, Chad Labourdette, Jessica Nich…" at bounding box center [579, 464] width 364 height 17
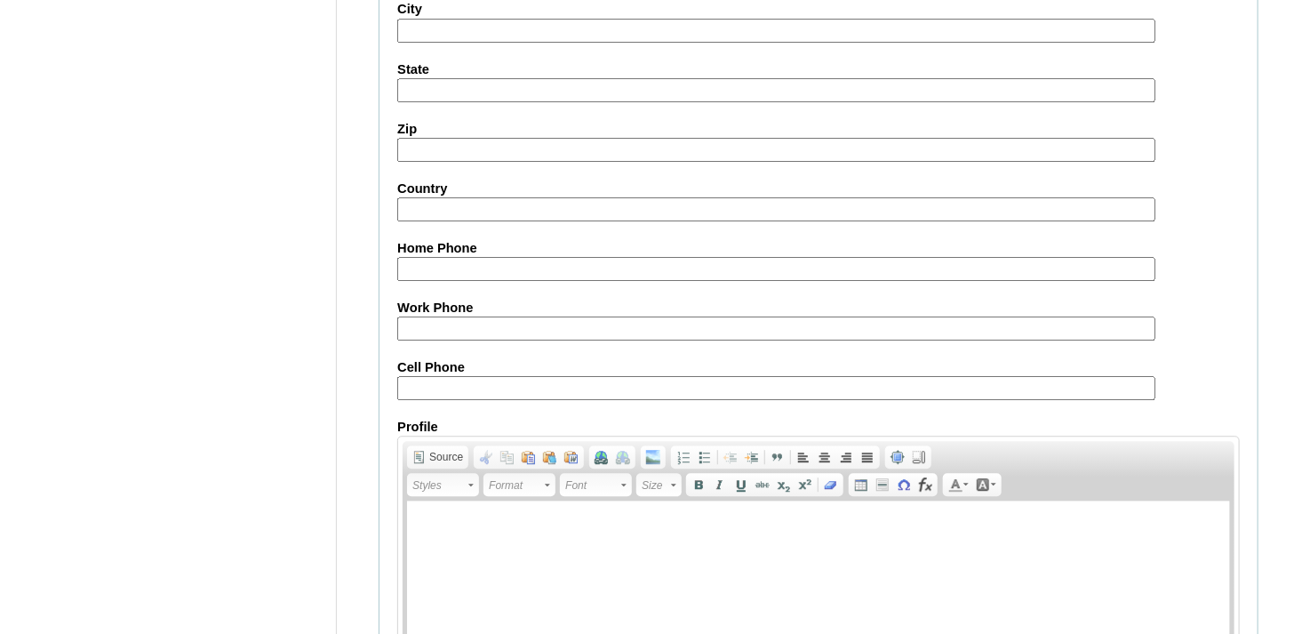
scroll to position [2147, 0]
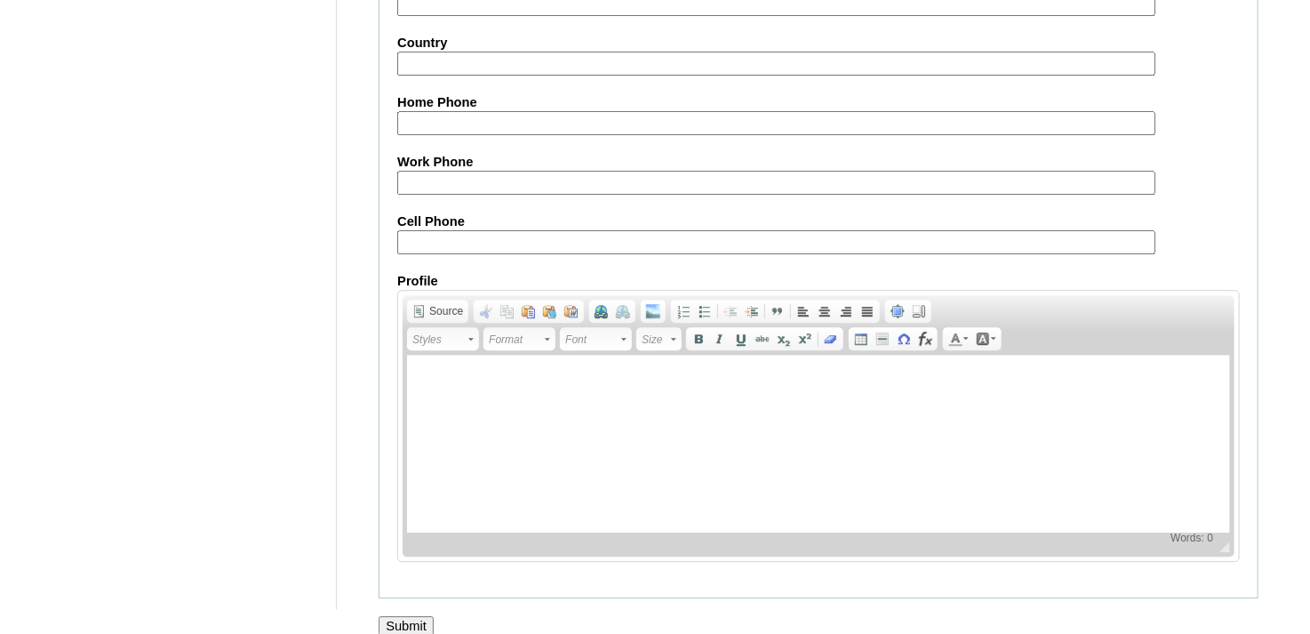
click at [404, 616] on input "Submit" at bounding box center [406, 626] width 55 height 20
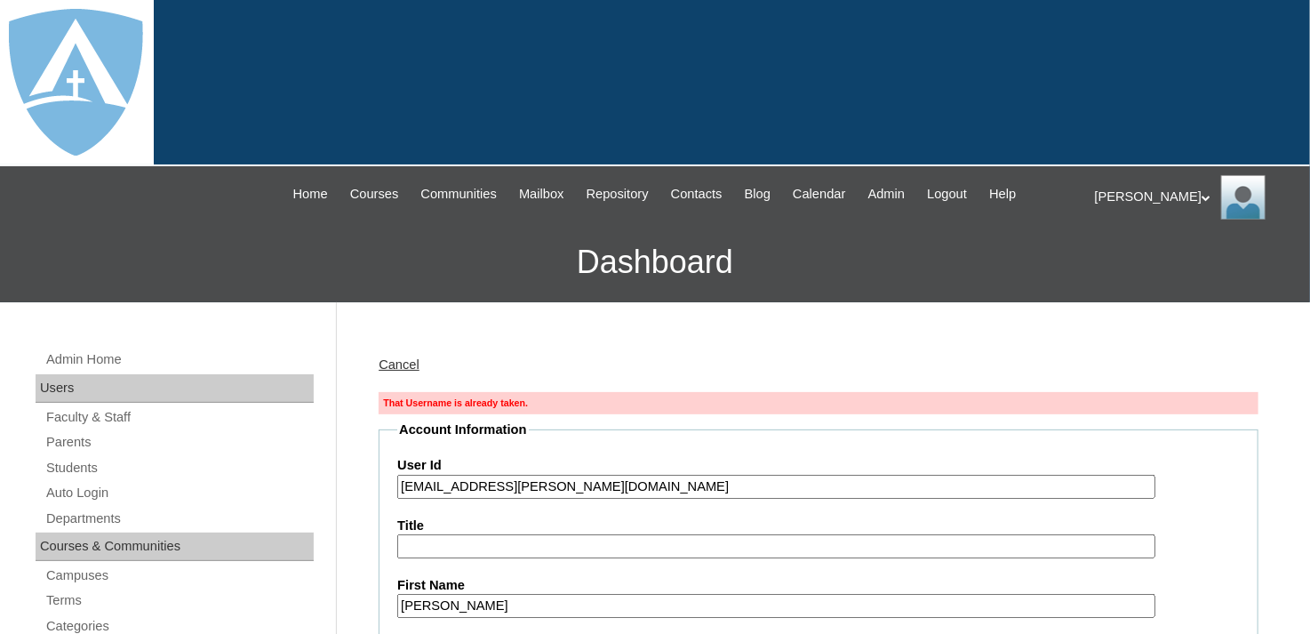
type input "tlambert"
click at [413, 362] on link "Cancel" at bounding box center [399, 364] width 41 height 14
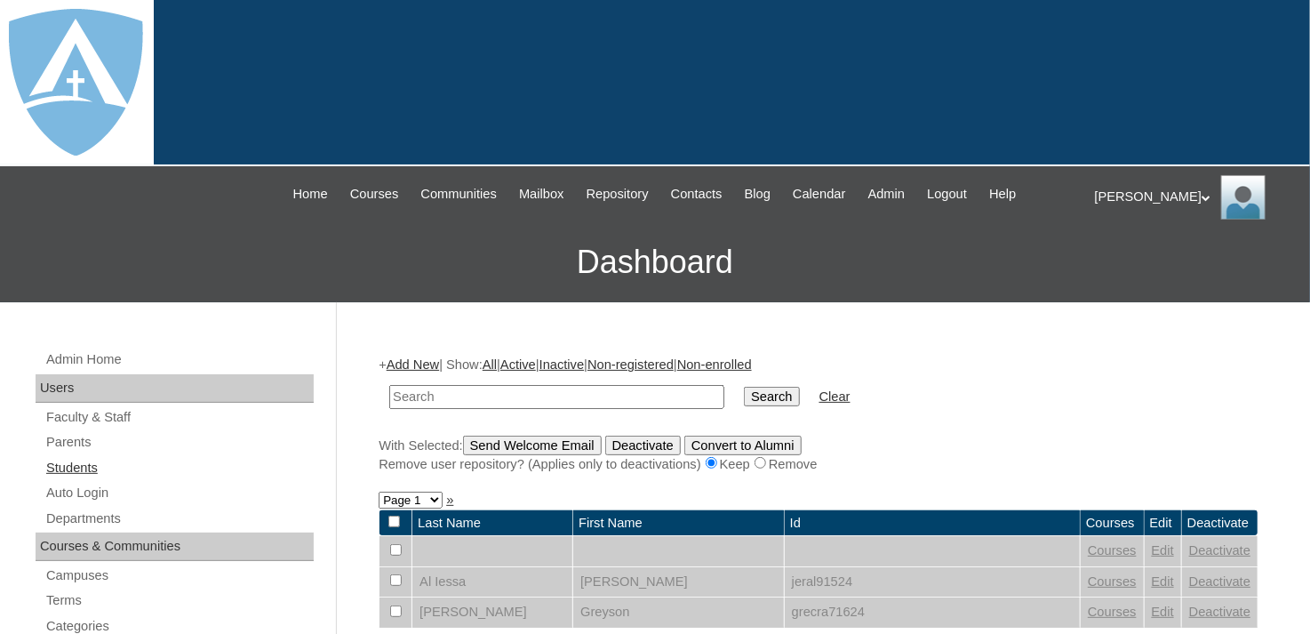
click at [89, 467] on link "Students" at bounding box center [178, 468] width 269 height 22
click at [536, 363] on link "Active" at bounding box center [518, 364] width 36 height 14
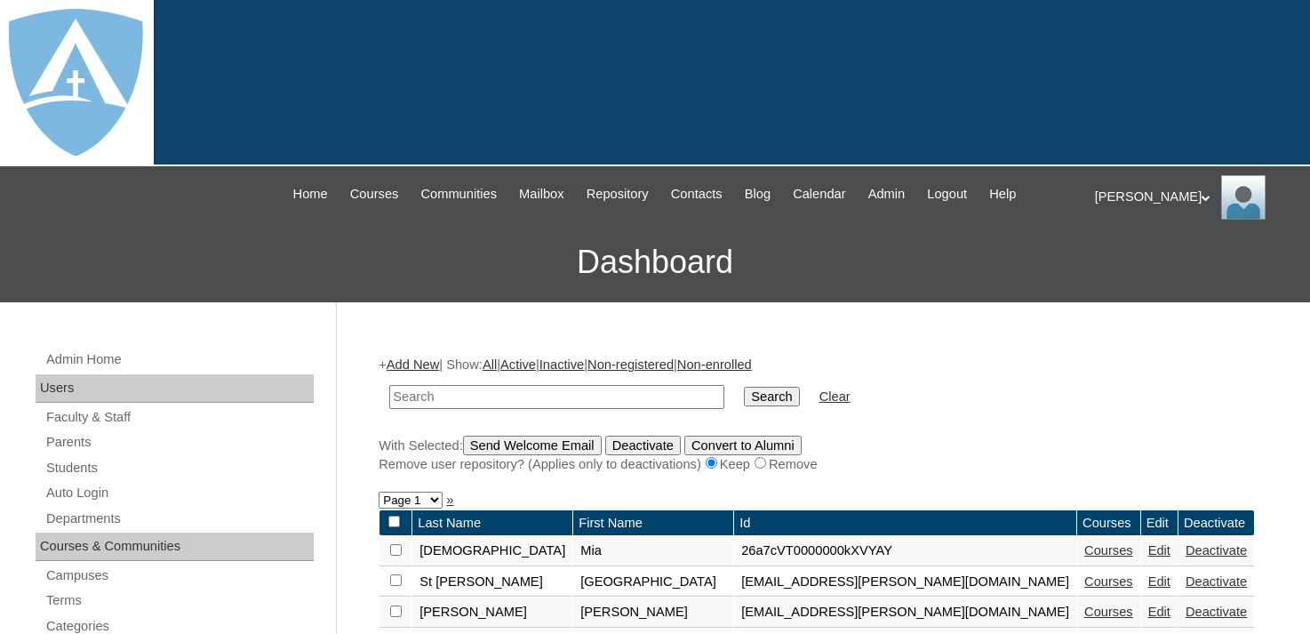
click at [554, 392] on input "text" at bounding box center [556, 397] width 335 height 24
type input "[PERSON_NAME]"
click at [744, 387] on input "Search" at bounding box center [771, 397] width 55 height 20
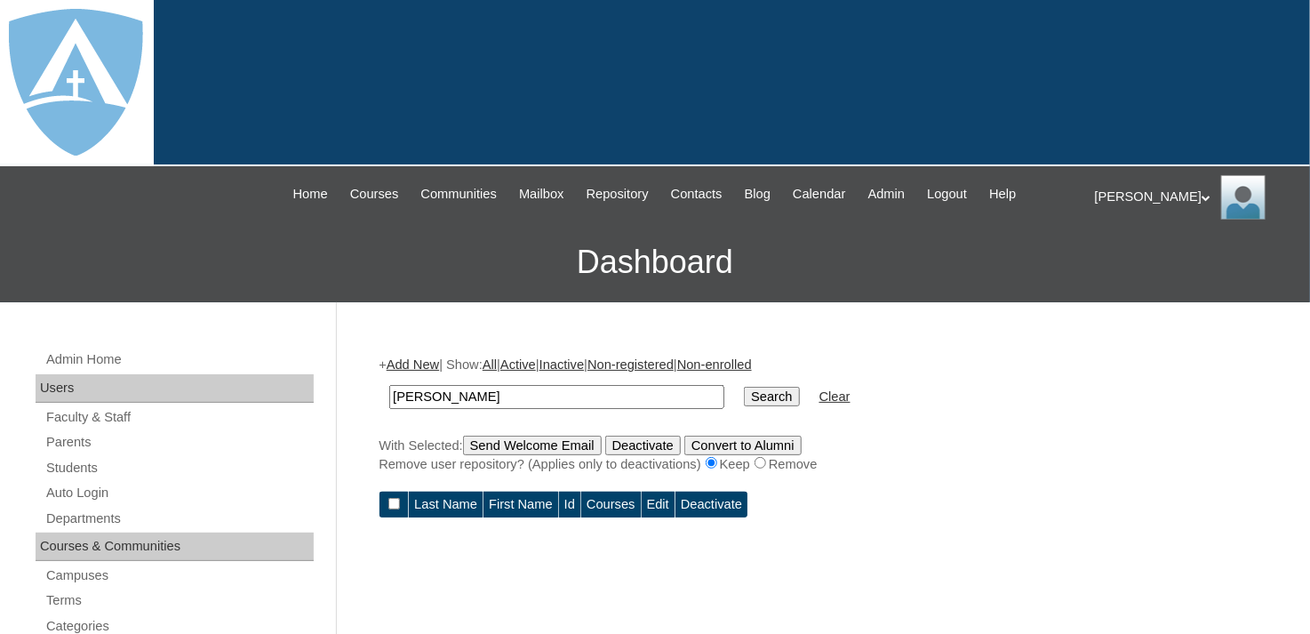
drag, startPoint x: 519, startPoint y: 395, endPoint x: 376, endPoint y: 402, distance: 143.2
click at [452, 396] on input "text" at bounding box center [556, 397] width 335 height 24
paste input "[PERSON_NAME]"
type input "[PERSON_NAME]"
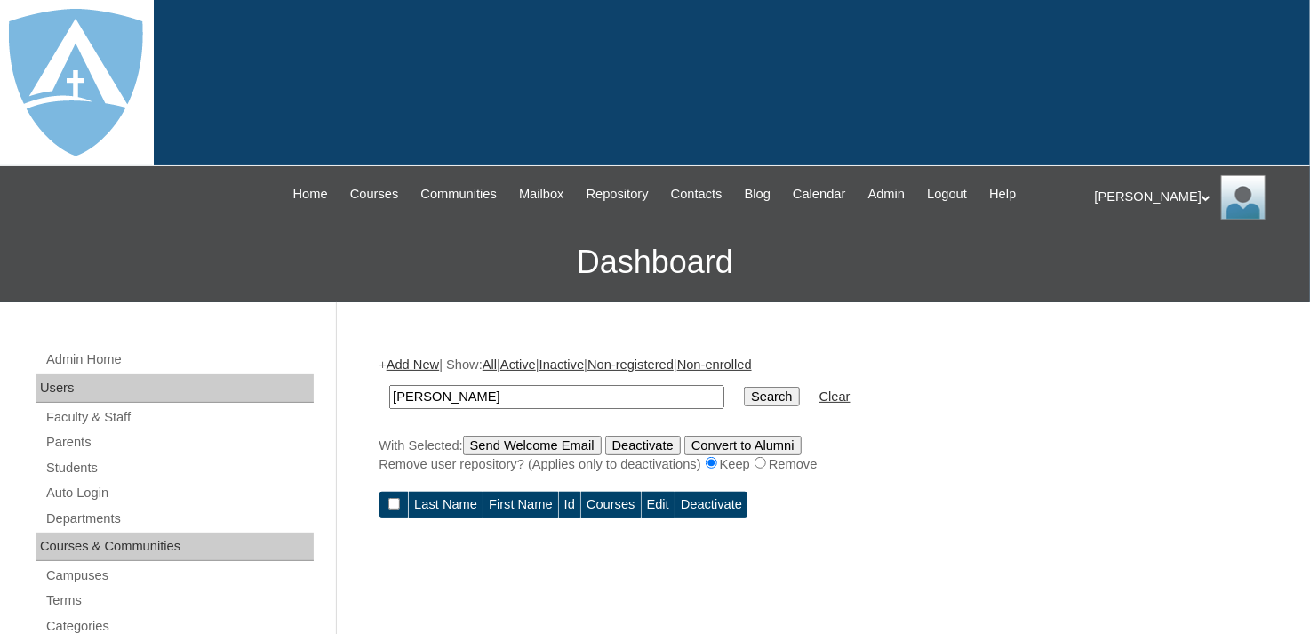
click at [744, 395] on input "Search" at bounding box center [771, 397] width 55 height 20
click at [585, 364] on link "Inactive" at bounding box center [561, 364] width 45 height 14
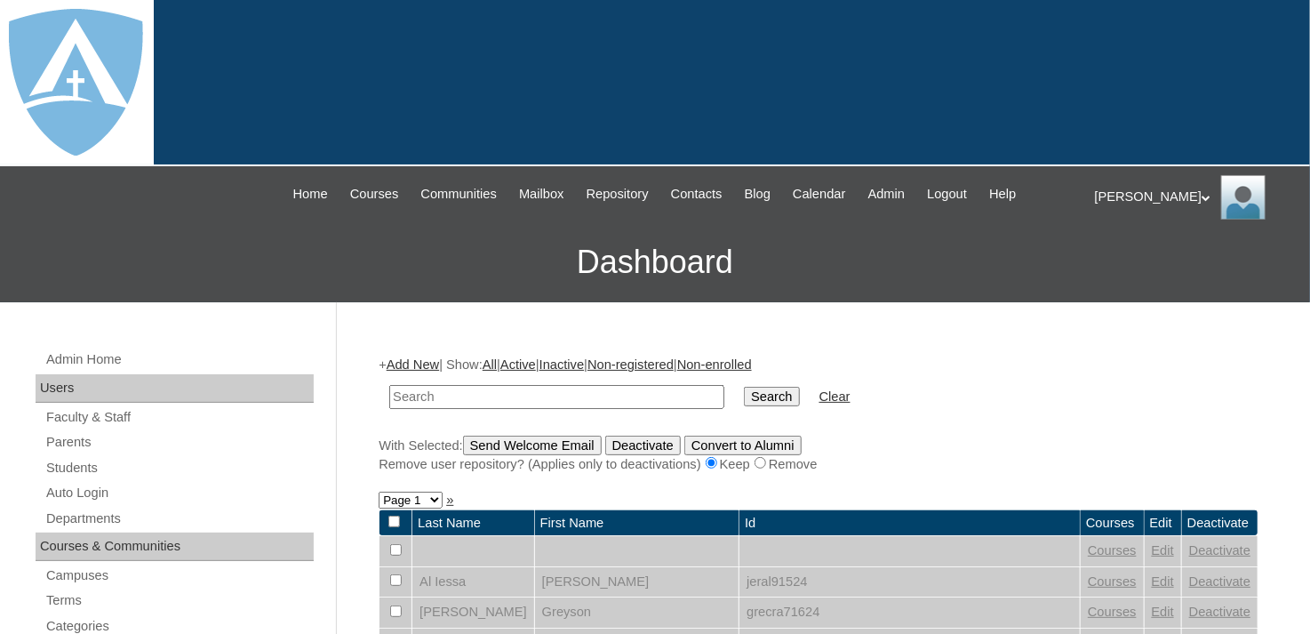
click at [580, 389] on input "text" at bounding box center [556, 397] width 335 height 24
type input "[PERSON_NAME]"
click at [744, 397] on input "Search" at bounding box center [771, 397] width 55 height 20
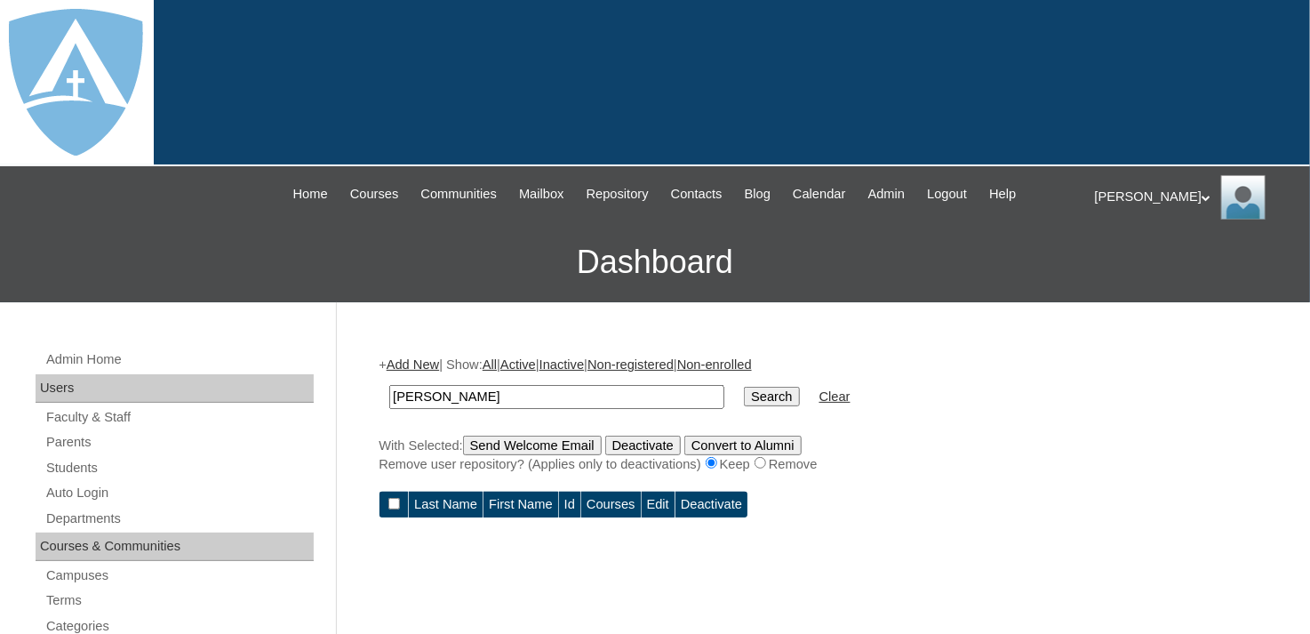
click at [497, 366] on link "All" at bounding box center [490, 364] width 14 height 14
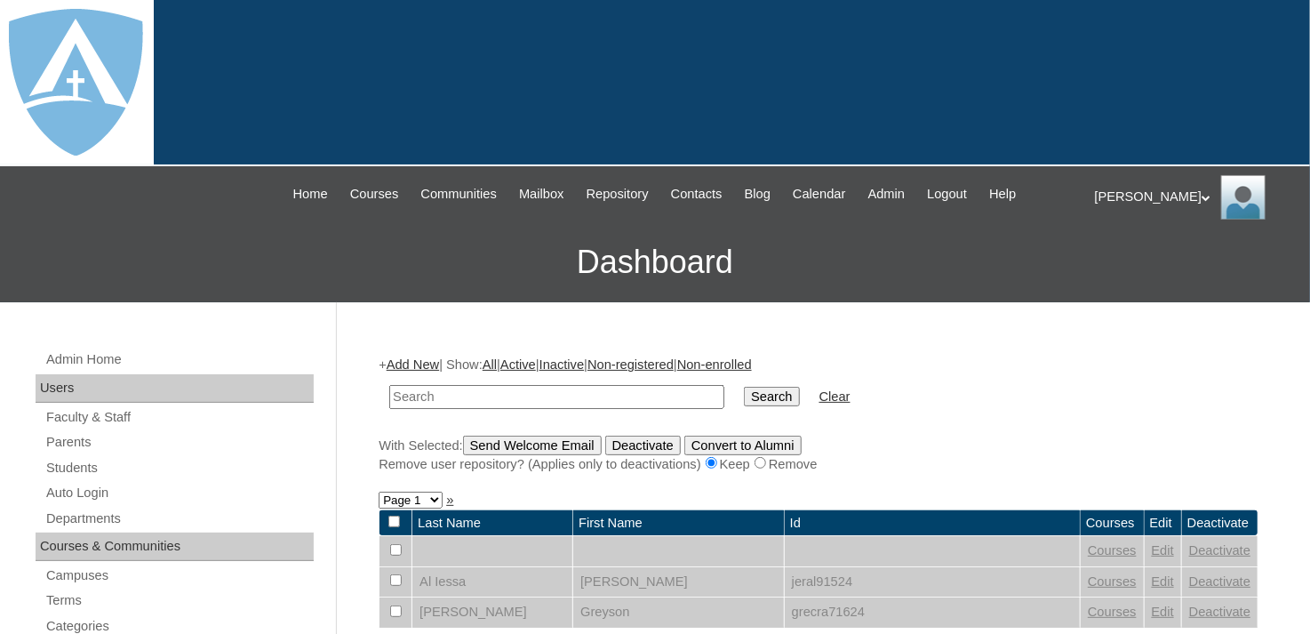
click at [515, 388] on input "text" at bounding box center [556, 397] width 335 height 24
type input "[PERSON_NAME]"
click at [744, 390] on input "Search" at bounding box center [771, 397] width 55 height 20
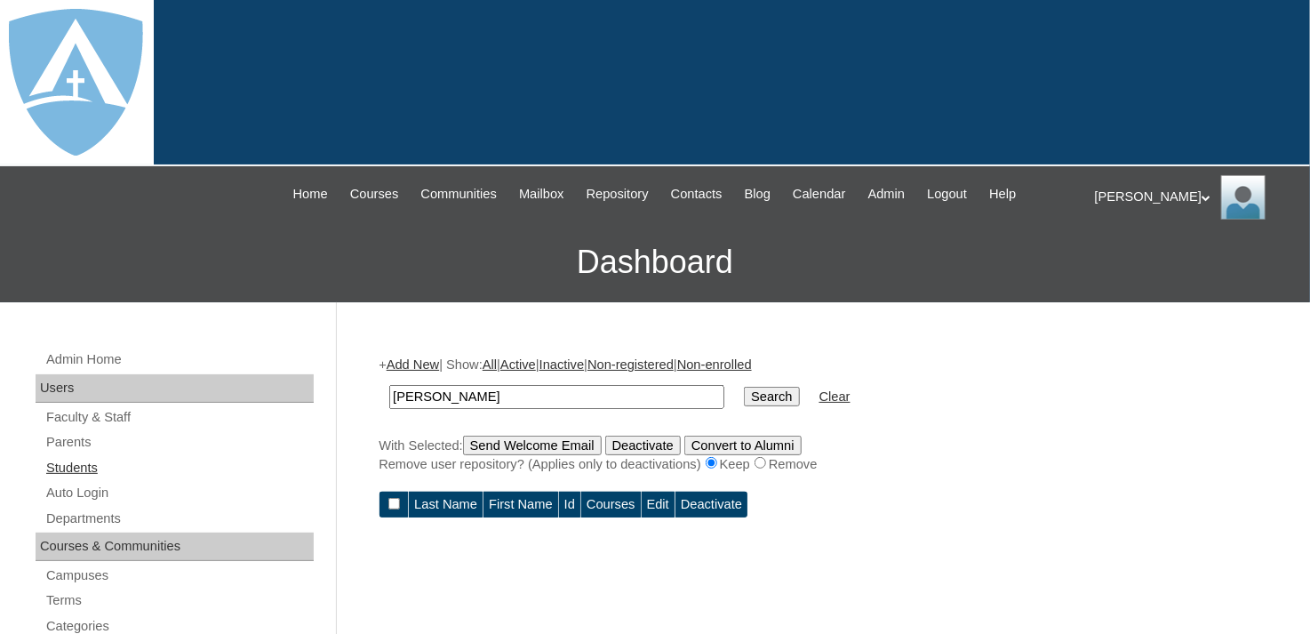
click at [83, 467] on link "Students" at bounding box center [178, 468] width 269 height 22
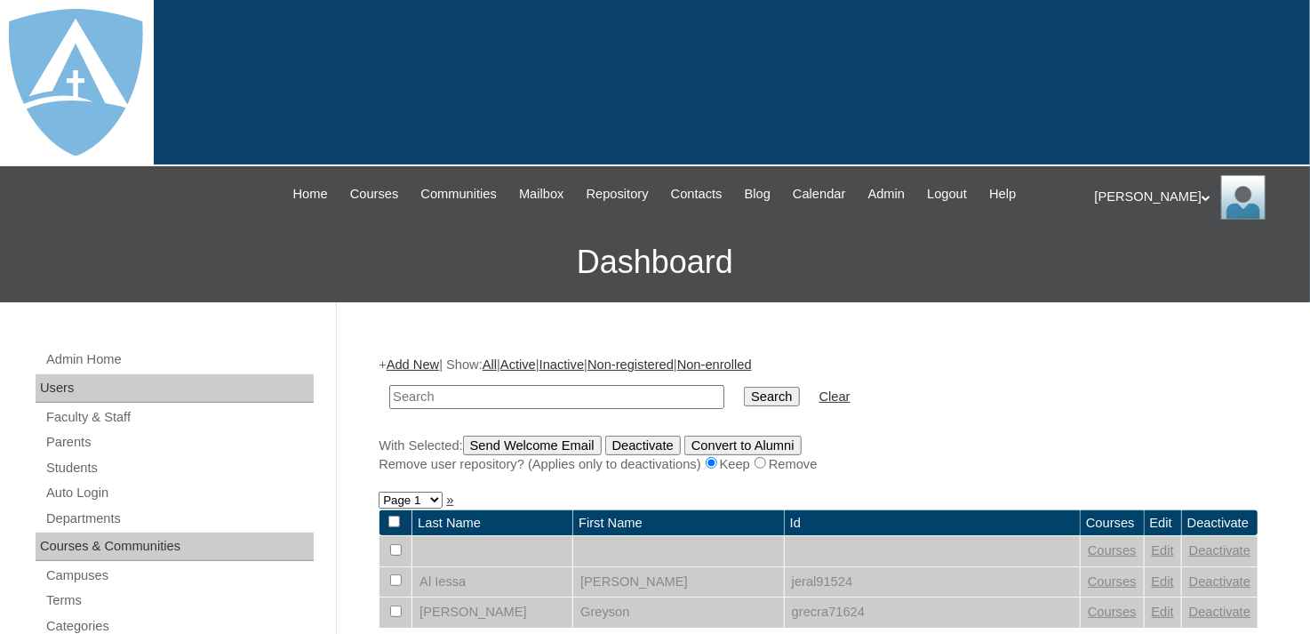
click at [505, 397] on input "text" at bounding box center [556, 397] width 335 height 24
type input "[PERSON_NAME]"
click at [744, 395] on input "Search" at bounding box center [771, 397] width 55 height 20
